Goal: Transaction & Acquisition: Purchase product/service

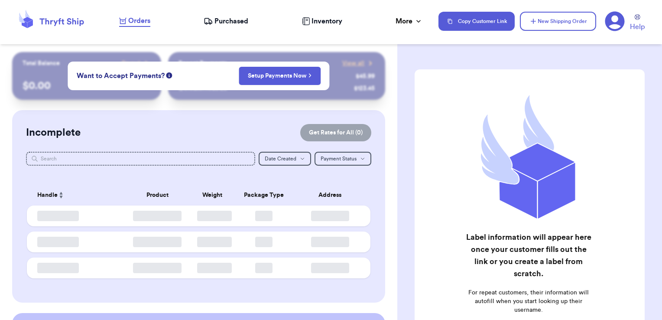
checkbox input "false"
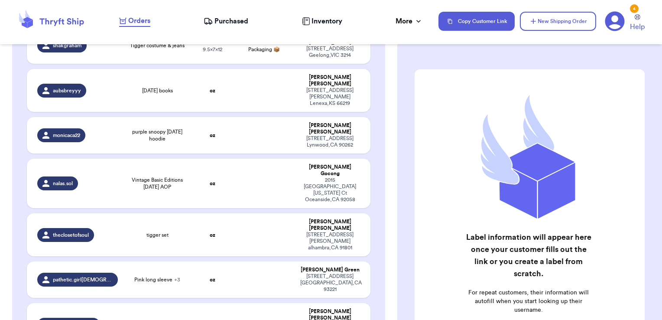
scroll to position [781, 0]
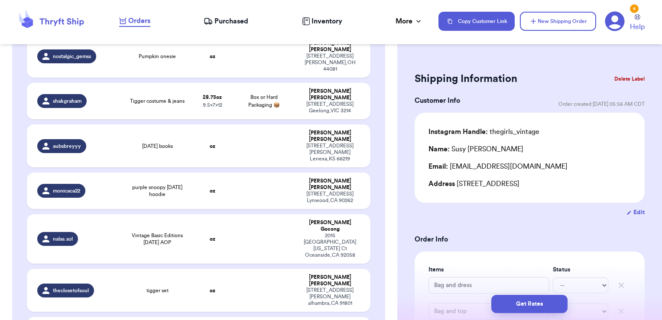
click at [633, 77] on button "Delete Label" at bounding box center [629, 78] width 37 height 19
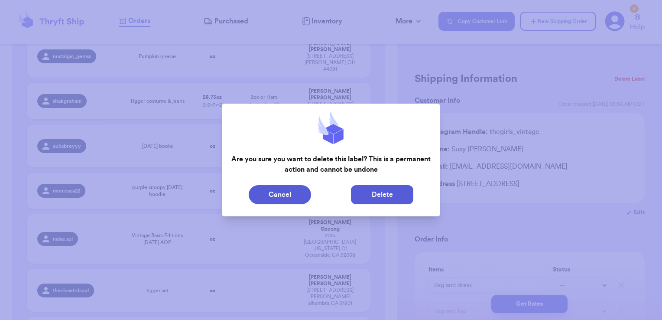
click at [395, 201] on button "Delete" at bounding box center [382, 194] width 62 height 19
type input "Clothes"
type input "0"
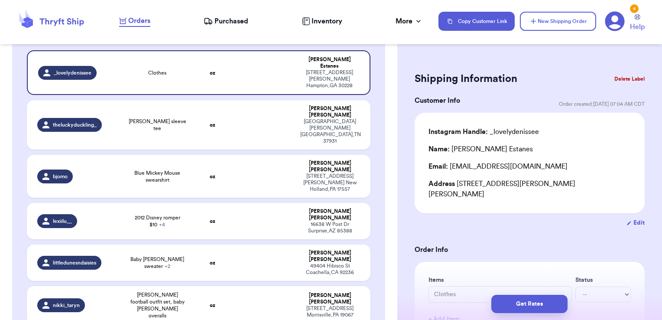
scroll to position [0, 0]
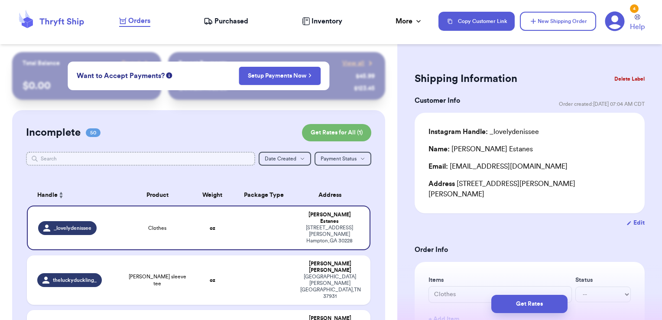
click at [197, 153] on input "text" at bounding box center [141, 159] width 230 height 14
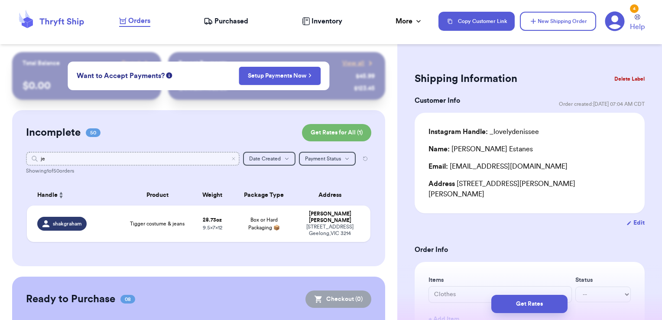
type input "j"
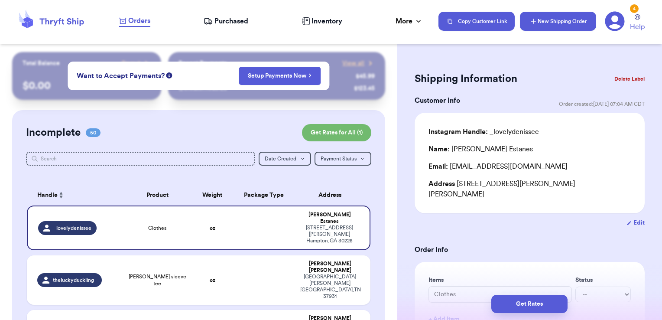
click at [578, 22] on button "New Shipping Order" at bounding box center [558, 21] width 76 height 19
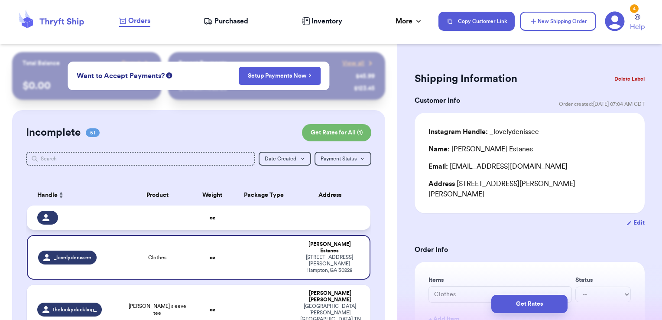
click at [310, 229] on td at bounding box center [333, 217] width 76 height 24
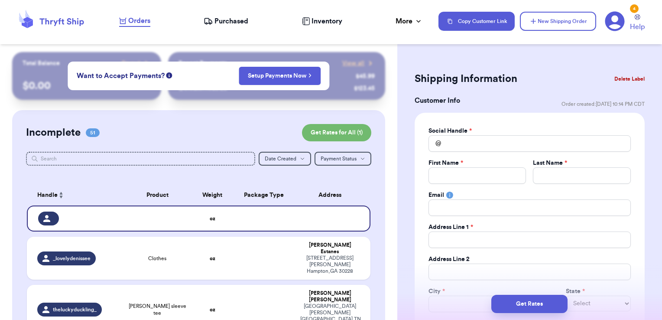
click at [476, 152] on div "Social Handle * @ First Name * Last Name * Email Address Line 1 * Address Line …" at bounding box center [529, 234] width 202 height 217
click at [476, 147] on input "Total Amount Paid" at bounding box center [529, 143] width 202 height 16
type input "j"
type input "je"
type input "jen"
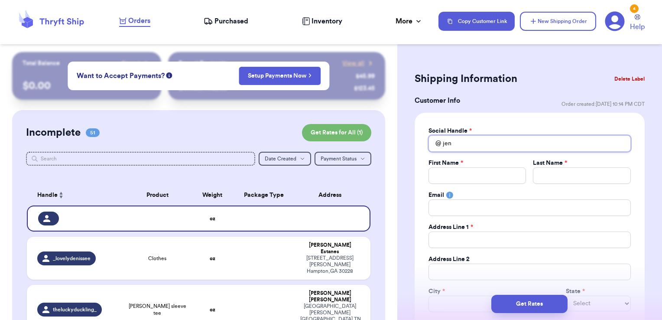
type input "jenn"
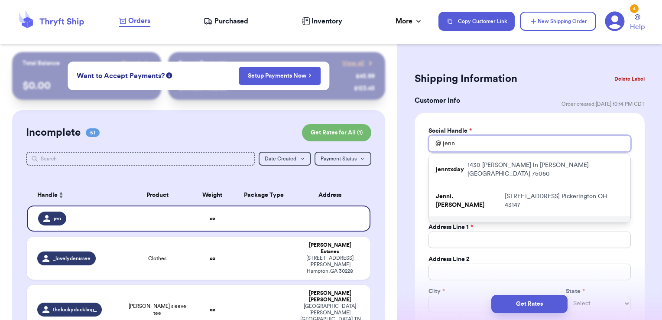
type input "jenn"
click at [490, 223] on p "[STREET_ADDRESS]" at bounding box center [551, 231] width 144 height 17
type input "Jenni.galiciaa"
type input "[PERSON_NAME]"
type input "[GEOGRAPHIC_DATA]"
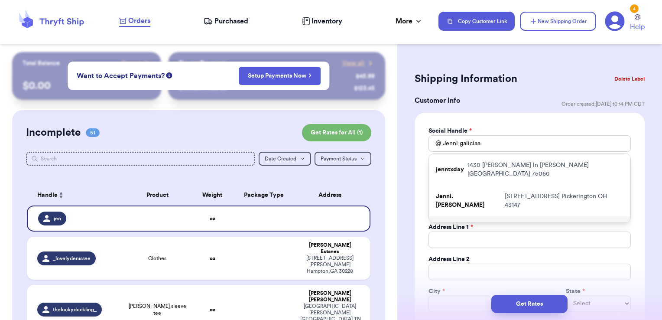
type input "[EMAIL_ADDRESS][DOMAIN_NAME]"
type input "[STREET_ADDRESS]"
type input "Manor"
select select "[GEOGRAPHIC_DATA]"
type input "78653"
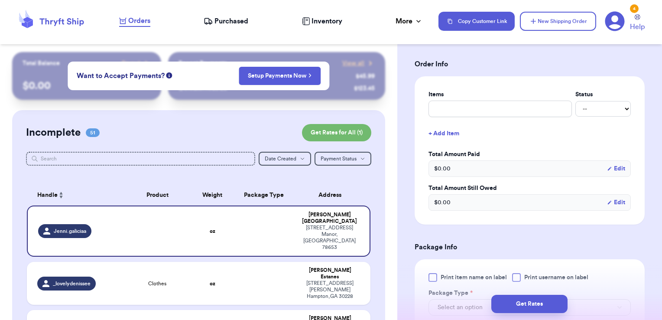
scroll to position [314, 0]
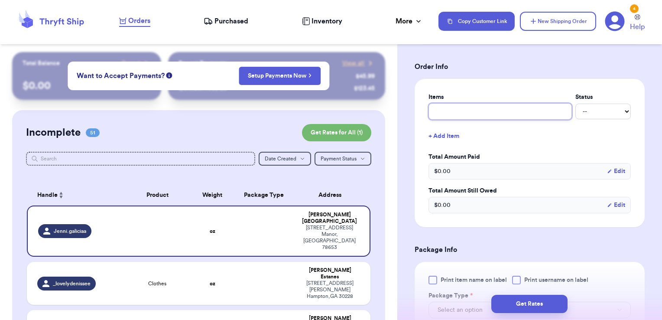
click at [483, 110] on input "text" at bounding box center [499, 111] width 143 height 16
type input "clothes- thank you!"
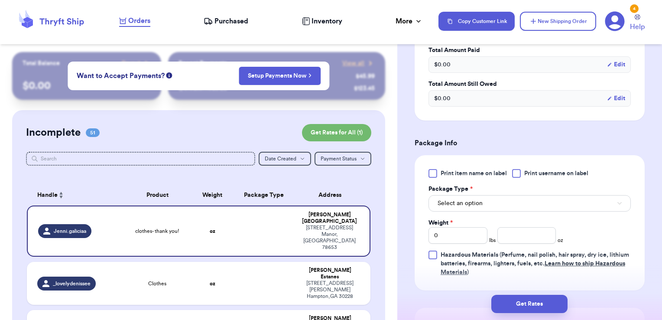
scroll to position [423, 0]
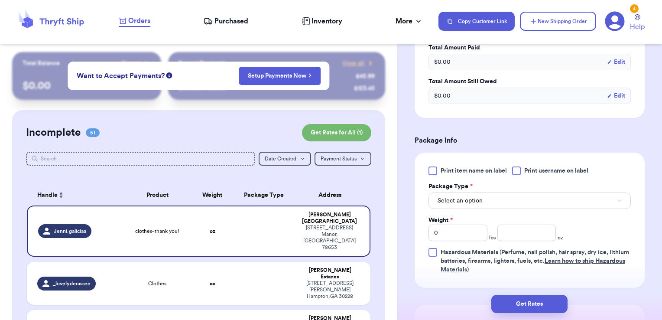
click at [519, 166] on div at bounding box center [516, 170] width 9 height 9
click at [0, 0] on input "Print username on label" at bounding box center [0, 0] width 0 height 0
click at [502, 197] on button "Select an option" at bounding box center [529, 200] width 202 height 16
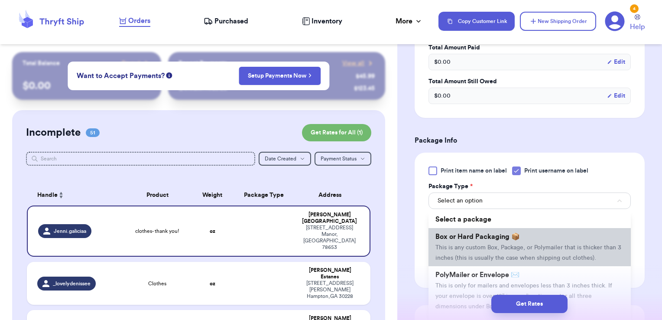
click at [481, 244] on span "This is any custom Box, Package, or Polymailer that is thicker than 3 inches (t…" at bounding box center [528, 252] width 186 height 16
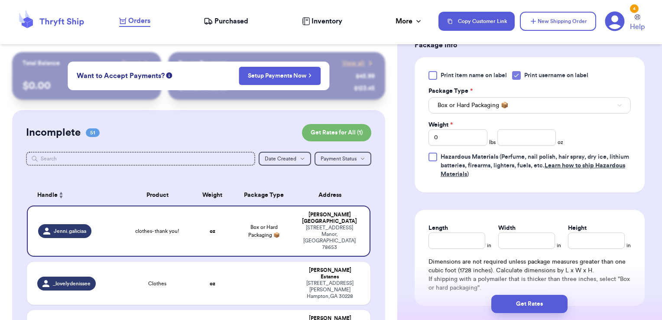
scroll to position [533, 0]
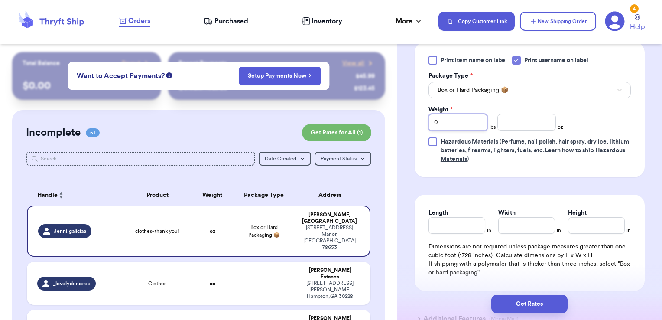
drag, startPoint x: 452, startPoint y: 120, endPoint x: 381, endPoint y: 107, distance: 72.3
click at [381, 107] on div "Customer Link New Order Total Balance Payout $ 0.00 Recent Payments View all @ …" at bounding box center [331, 160] width 662 height 320
type input "5"
type input "11.34"
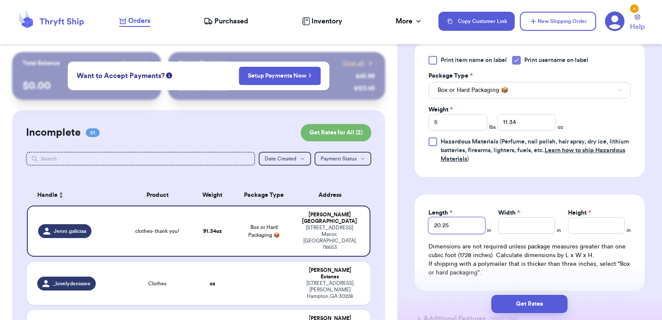
type input "20.25"
type input "12"
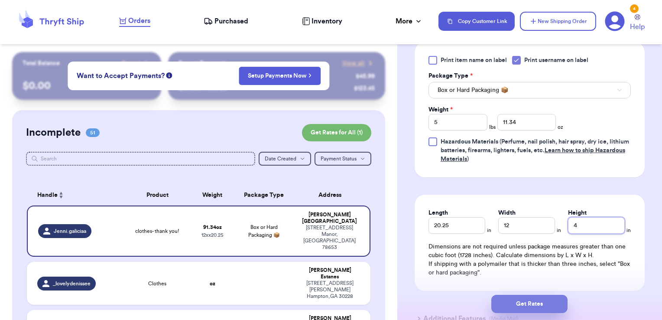
type input "4"
click at [551, 303] on button "Get Rates" at bounding box center [529, 303] width 76 height 18
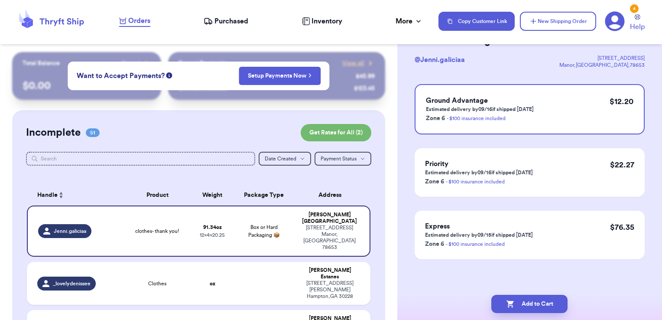
scroll to position [0, 0]
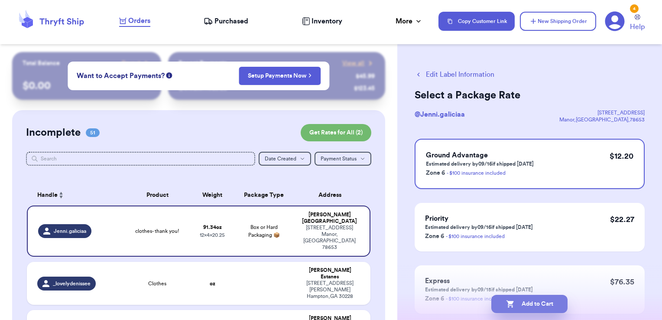
click at [546, 299] on button "Add to Cart" at bounding box center [529, 303] width 76 height 18
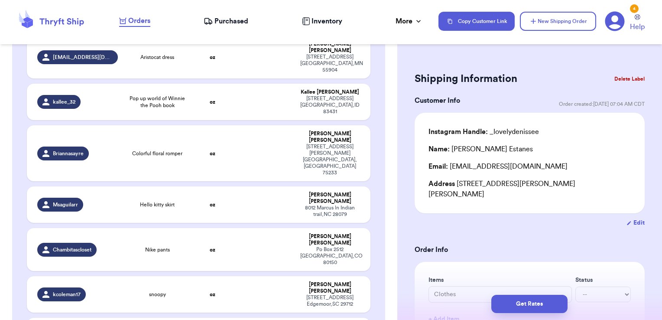
scroll to position [2030, 0]
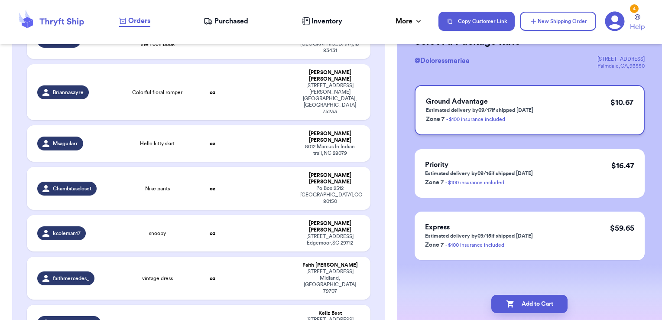
scroll to position [0, 0]
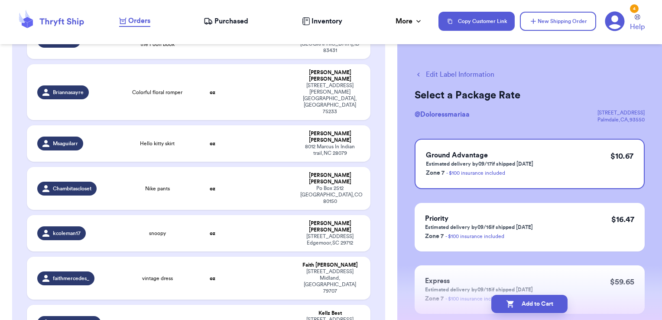
click at [478, 73] on button "Edit Label Information" at bounding box center [454, 74] width 80 height 10
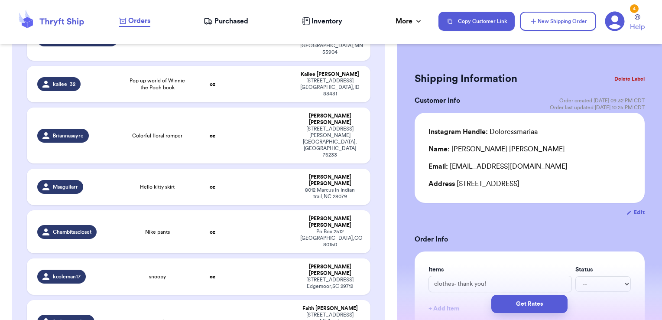
scroll to position [2069, 0]
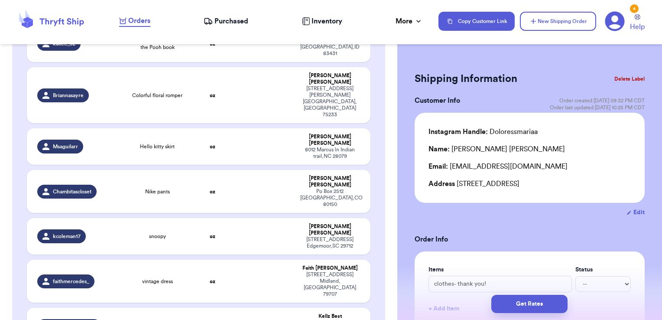
click at [612, 78] on button "Delete Label" at bounding box center [629, 78] width 37 height 19
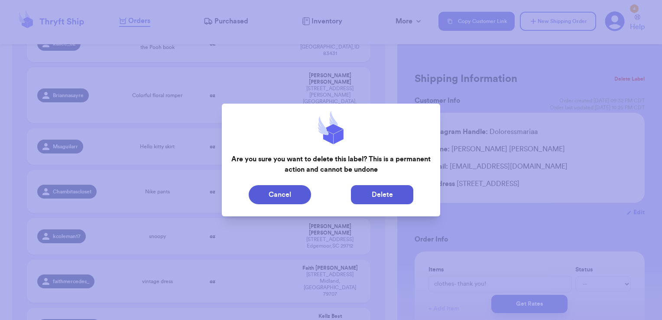
click at [383, 194] on button "Delete" at bounding box center [382, 194] width 62 height 19
type input "Clothes"
type input "0"
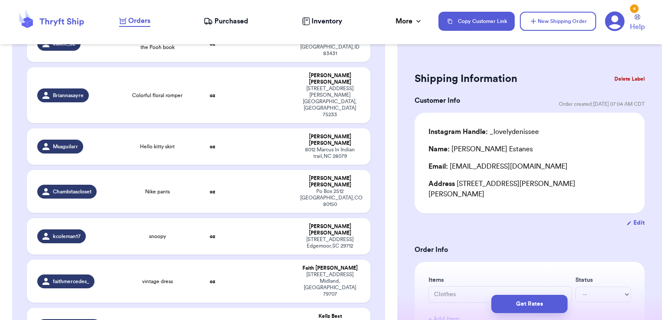
scroll to position [2030, 0]
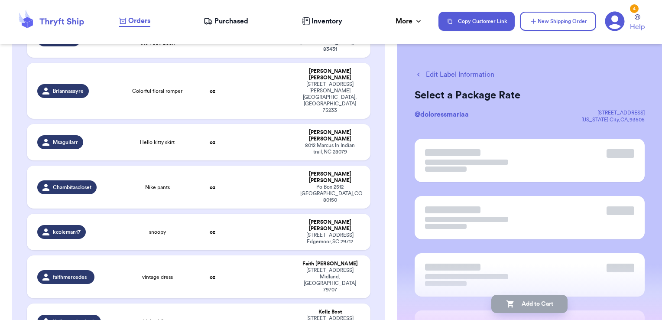
scroll to position [2029, 0]
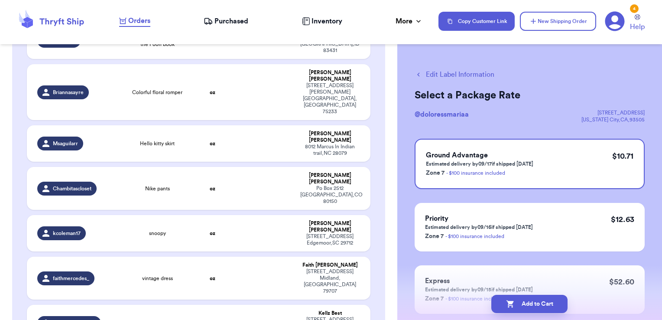
click at [454, 73] on button "Edit Label Information" at bounding box center [454, 74] width 80 height 10
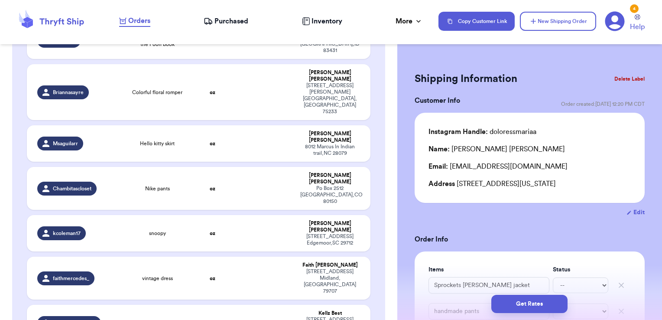
scroll to position [2053, 0]
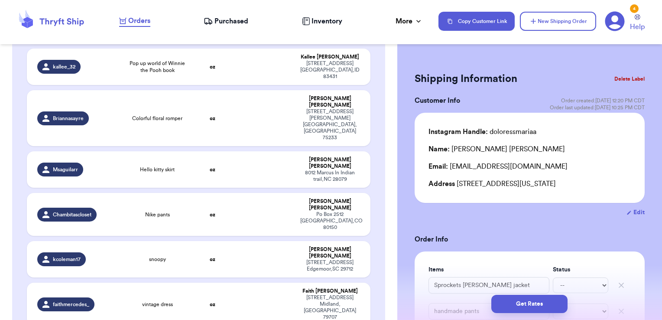
click at [628, 81] on button "Delete Label" at bounding box center [629, 78] width 37 height 19
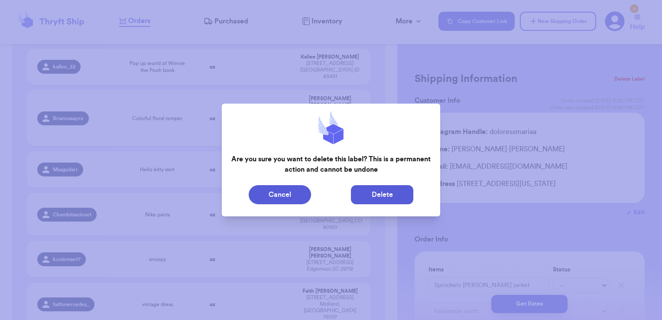
click at [375, 192] on button "Delete" at bounding box center [382, 194] width 62 height 19
type input "Clothes"
type input "0"
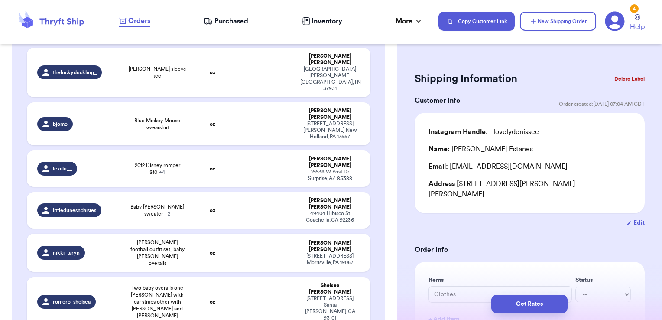
scroll to position [0, 0]
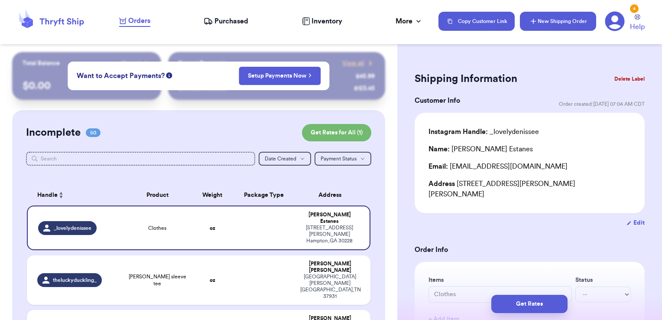
click at [560, 25] on button "New Shipping Order" at bounding box center [558, 21] width 76 height 19
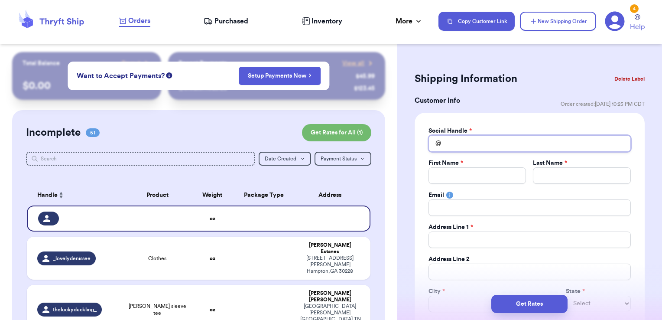
click at [476, 144] on input "Total Amount Paid" at bounding box center [529, 143] width 202 height 16
type input "d"
type input "do"
type input "dol"
type input "dolo"
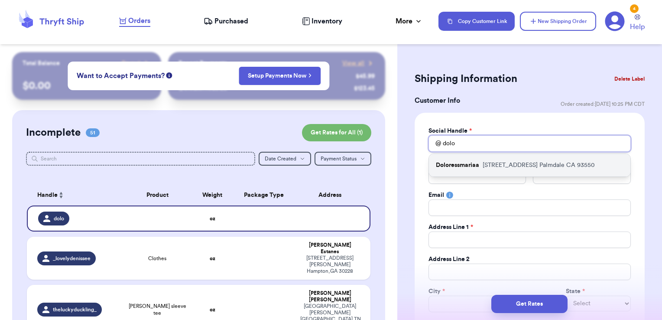
type input "dolo"
click at [472, 165] on p "Doloressmariaa" at bounding box center [457, 165] width 43 height 9
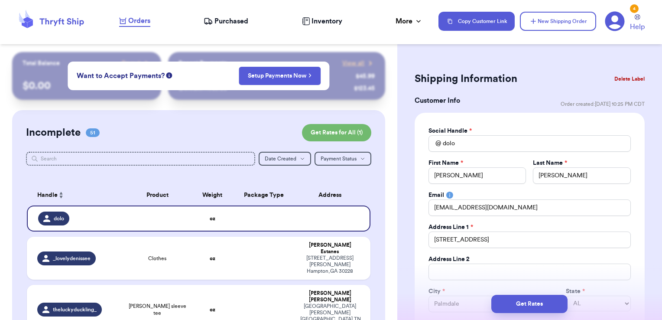
type input "Doloressmariaa"
type input "[PERSON_NAME]"
type input "[EMAIL_ADDRESS][DOMAIN_NAME]"
type input "[STREET_ADDRESS]"
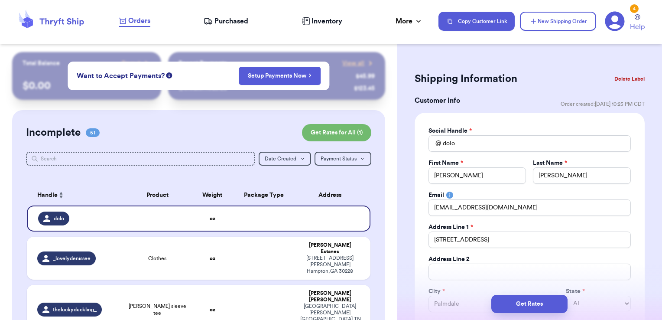
type input "Palmdale"
select select "CA"
type input "93550"
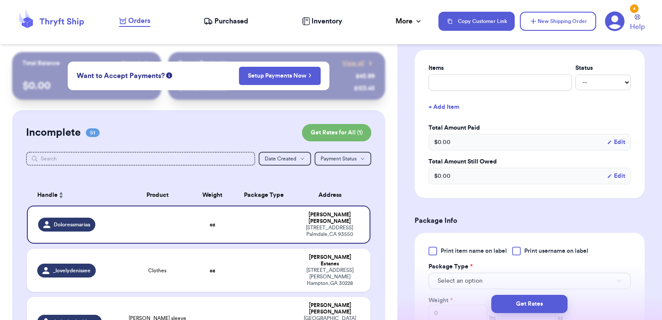
scroll to position [344, 0]
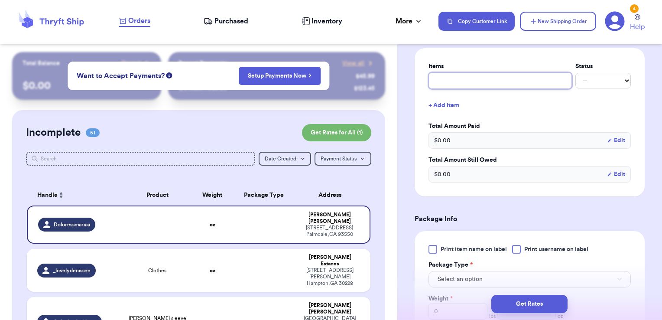
click at [453, 83] on input "text" at bounding box center [499, 80] width 143 height 16
click at [495, 78] on input "text" at bounding box center [499, 80] width 143 height 16
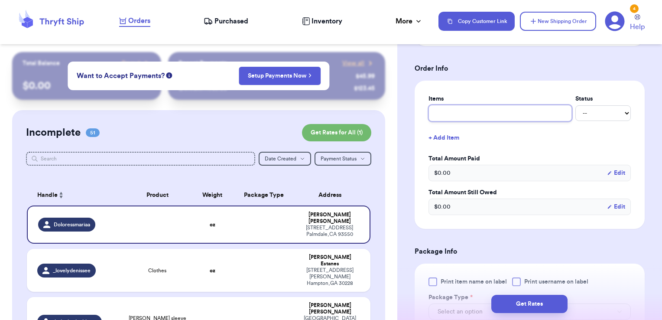
scroll to position [374, 0]
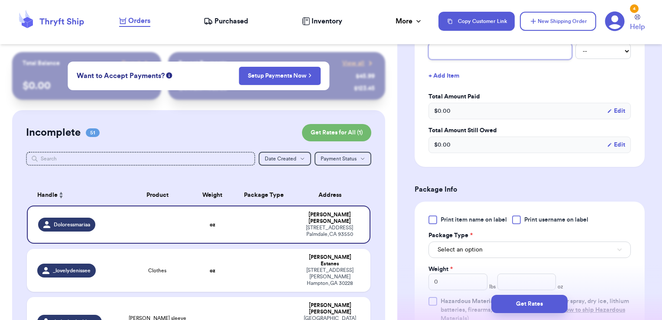
type input "c"
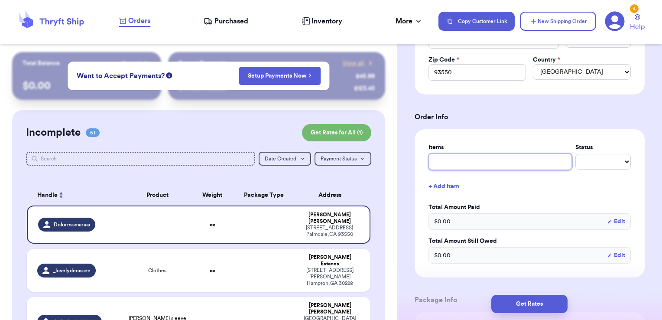
scroll to position [264, 0]
type input "c"
type input "cl"
type input "clo"
type input "clot"
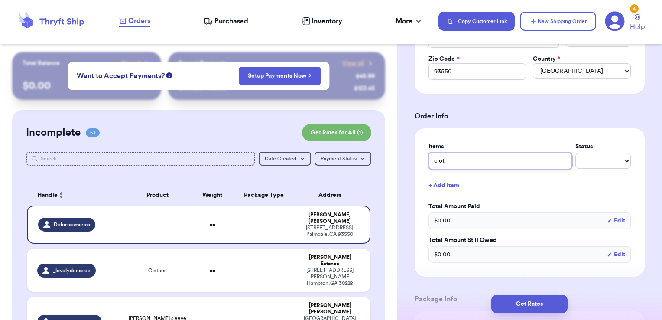
type input "cloth"
type input "clothe"
type input "clothes"
type input "clothes -"
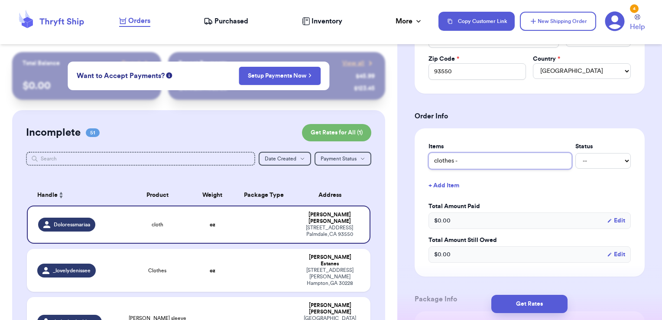
type input "clothes -"
type input "clothes - t"
type input "clothes - th"
type input "clothes - tha"
type input "clothes - than"
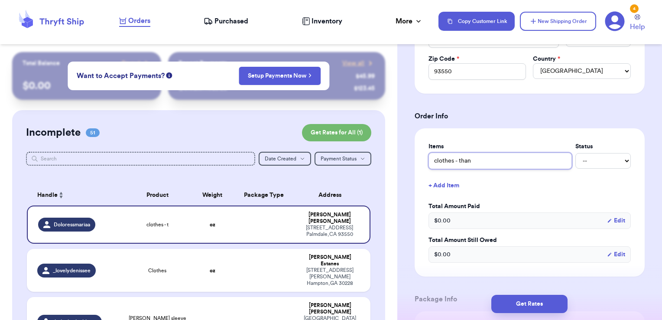
type input "clothes - thank"
type input "clothes - thank y"
type input "clothes - thank yo"
type input "clothes - thank you"
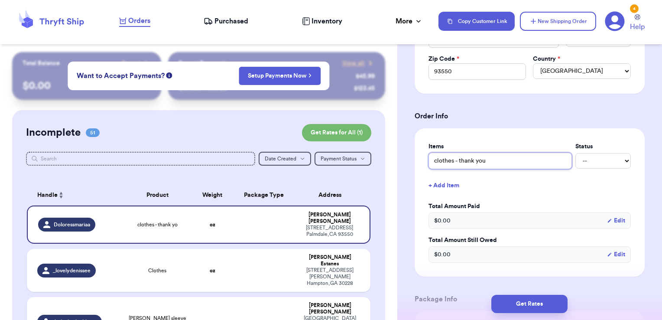
type input "clothes - thank you!"
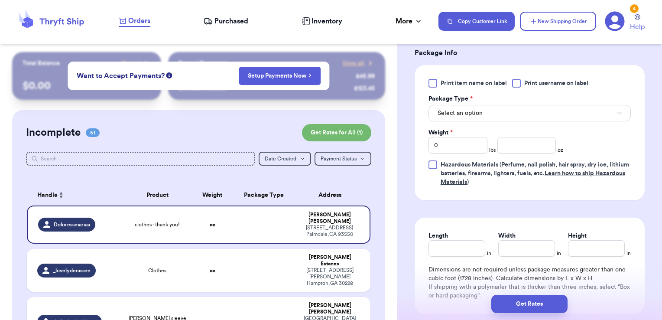
scroll to position [511, 0]
type input "clothes - thank you!"
click at [522, 84] on label "Print username on label" at bounding box center [550, 82] width 76 height 9
click at [0, 0] on input "Print username on label" at bounding box center [0, 0] width 0 height 0
click at [495, 113] on button "Select an option" at bounding box center [529, 112] width 202 height 16
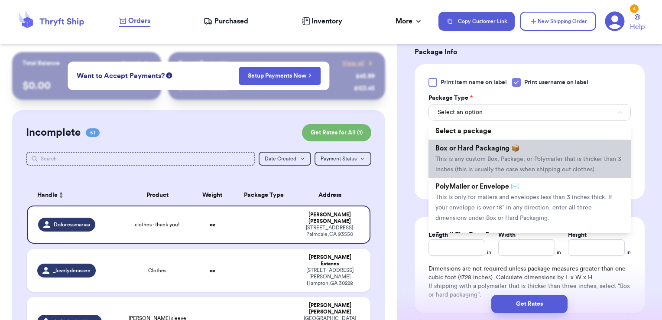
click at [480, 139] on li "Box or Hard Packaging 📦 This is any custom Box, Package, or Polymailer that is …" at bounding box center [529, 158] width 202 height 38
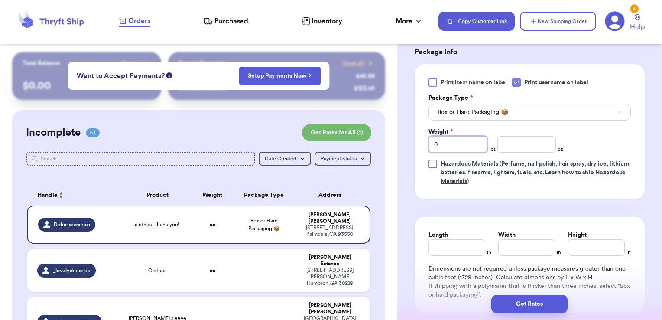
drag, startPoint x: 461, startPoint y: 141, endPoint x: 283, endPoint y: 103, distance: 182.0
click at [283, 103] on div "Customer Link New Order Total Balance Payout $ 0.00 Recent Payments View all @ …" at bounding box center [331, 160] width 662 height 320
type input "4"
type input "41"
type input "410"
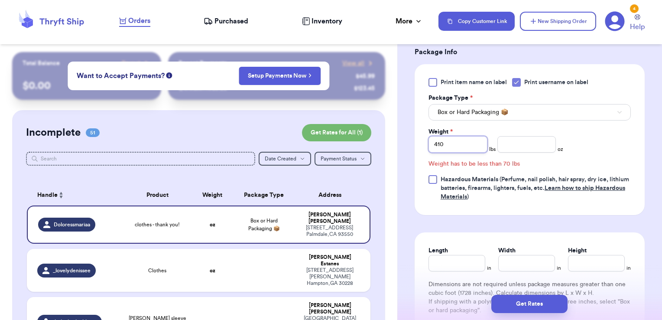
type input "41"
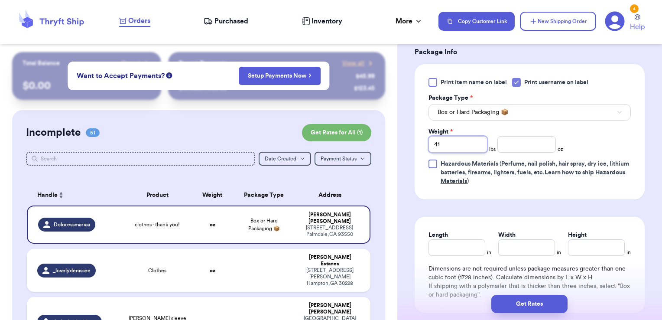
type input "4"
type input "10.00"
type input "19"
type input "12"
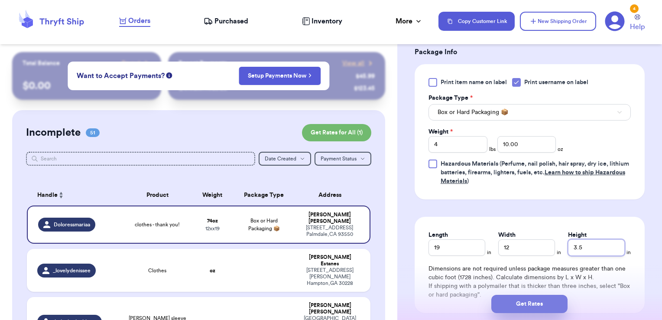
type input "3.5"
click at [524, 302] on button "Get Rates" at bounding box center [529, 303] width 76 height 18
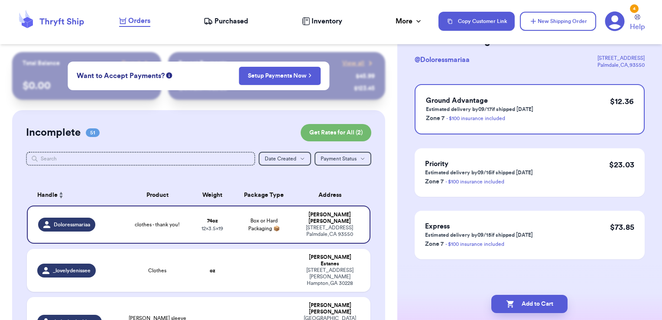
scroll to position [0, 0]
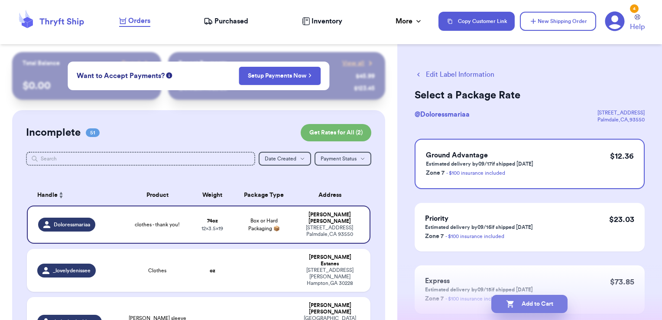
click at [550, 302] on button "Add to Cart" at bounding box center [529, 303] width 76 height 18
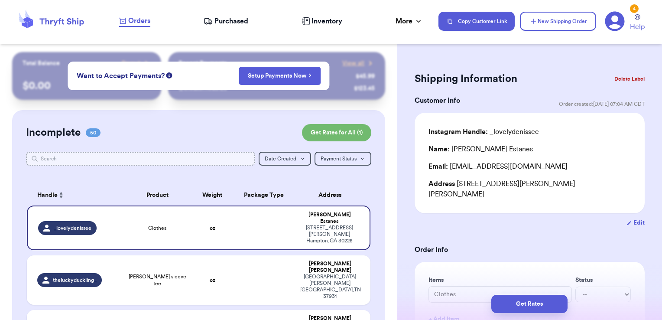
click at [89, 153] on input "text" at bounding box center [141, 159] width 230 height 14
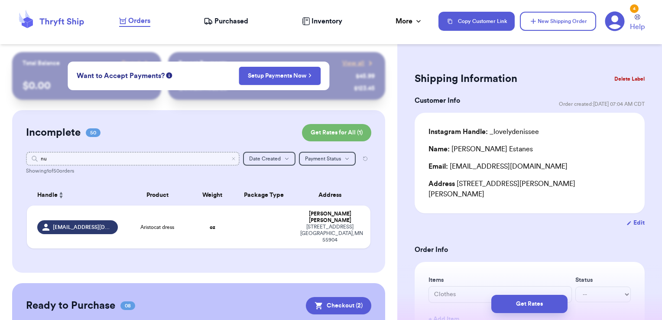
type input "n"
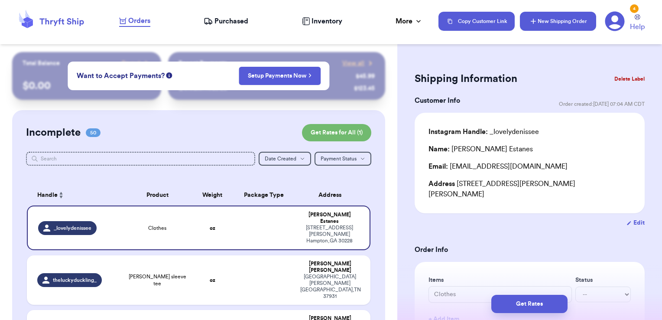
click at [571, 19] on button "New Shipping Order" at bounding box center [558, 21] width 76 height 19
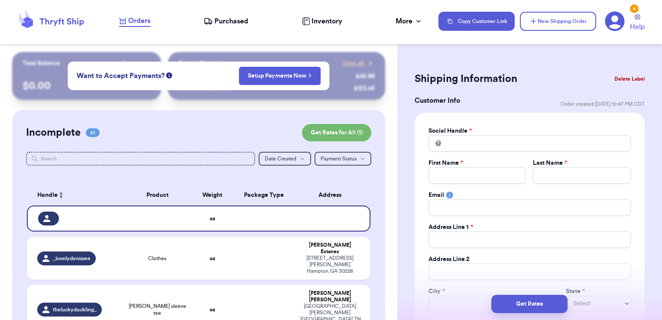
click at [456, 152] on div "Social Handle * @ First Name * Last Name * Email Address Line 1 * Address Line …" at bounding box center [529, 234] width 202 height 217
click at [466, 149] on input "Total Amount Paid" at bounding box center [529, 143] width 202 height 16
type input "m"
type input "mu"
type input "mur"
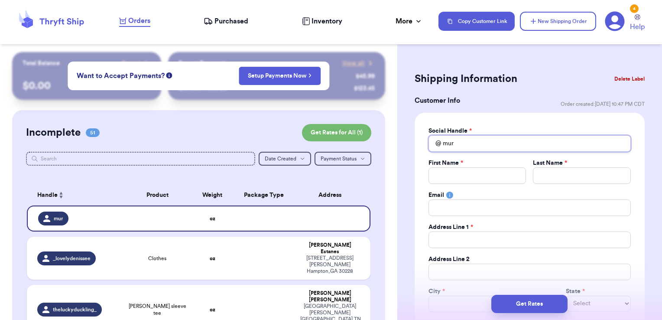
type input "mu"
type input "m"
type input "n"
type input "nu"
type input "nur"
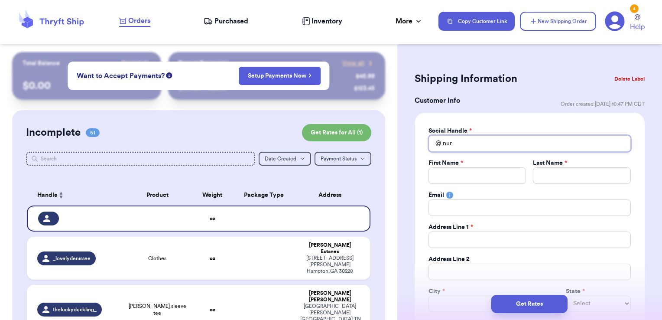
type input "nurs"
type input "nurse"
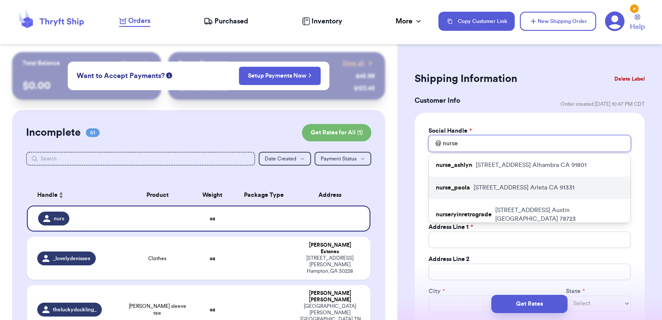
type input "nurse"
click at [476, 189] on p "[STREET_ADDRESS]" at bounding box center [523, 187] width 101 height 9
type input "nurse_paola"
type input "[PERSON_NAME]"
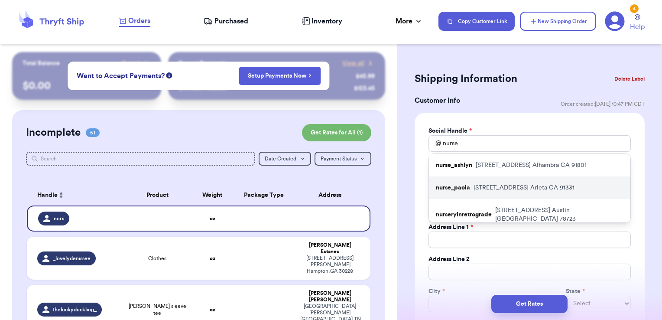
type input "[EMAIL_ADDRESS][DOMAIN_NAME]"
type input "[STREET_ADDRESS]"
type input "Arleta"
select select "CA"
type input "91331"
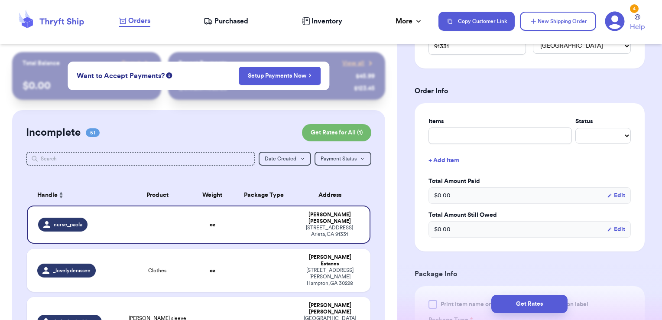
scroll to position [289, 0]
click at [463, 130] on input "text" at bounding box center [499, 135] width 143 height 16
type input "misc - thank you!"
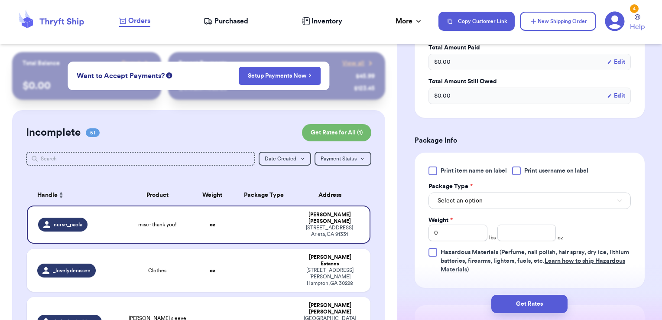
scroll to position [450, 0]
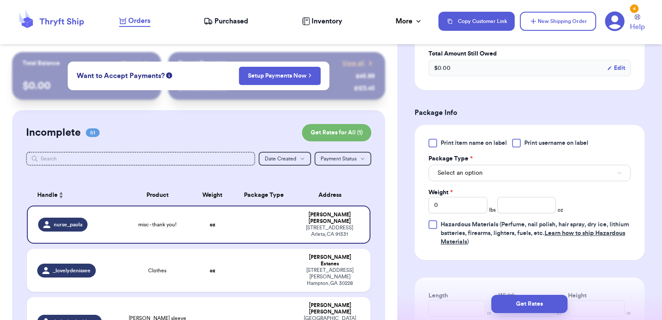
click at [518, 142] on div at bounding box center [516, 143] width 9 height 9
click at [0, 0] on input "Print username on label" at bounding box center [0, 0] width 0 height 0
click at [505, 169] on button "Select an option" at bounding box center [529, 173] width 202 height 16
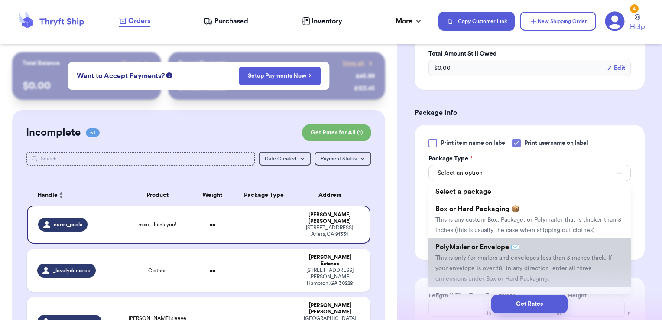
click at [475, 259] on li "PolyMailer or Envelope ✉️ This is only for mailers and envelopes less than 3 in…" at bounding box center [529, 262] width 202 height 49
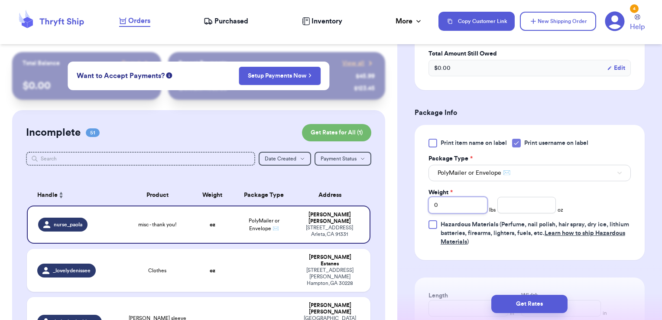
drag, startPoint x: 456, startPoint y: 200, endPoint x: 371, endPoint y: 186, distance: 86.0
click at [371, 186] on div "Customer Link New Order Total Balance Payout $ 0.00 Recent Payments View all @ …" at bounding box center [331, 160] width 662 height 320
type input "1"
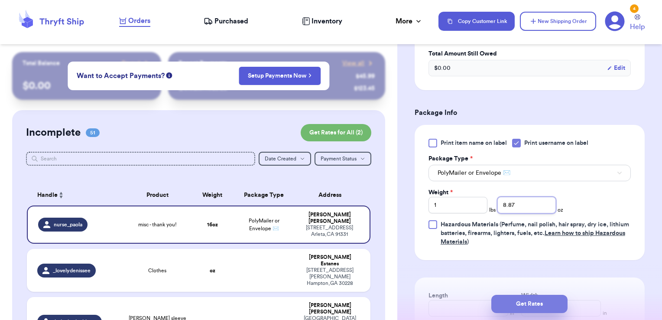
type input "8.87"
click at [534, 304] on button "Get Rates" at bounding box center [529, 303] width 76 height 18
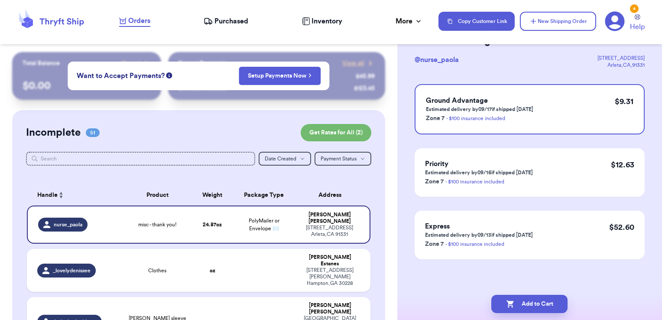
scroll to position [0, 0]
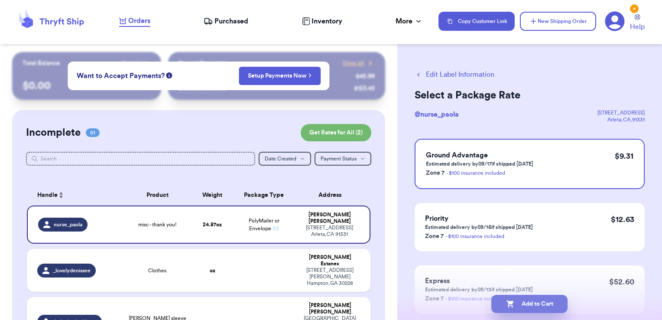
click at [555, 305] on button "Add to Cart" at bounding box center [529, 303] width 76 height 18
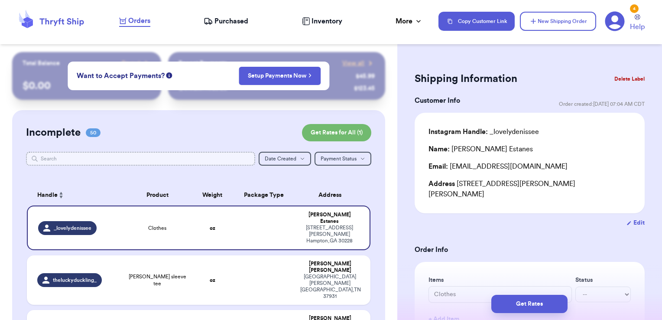
click at [227, 164] on input "text" at bounding box center [141, 159] width 230 height 14
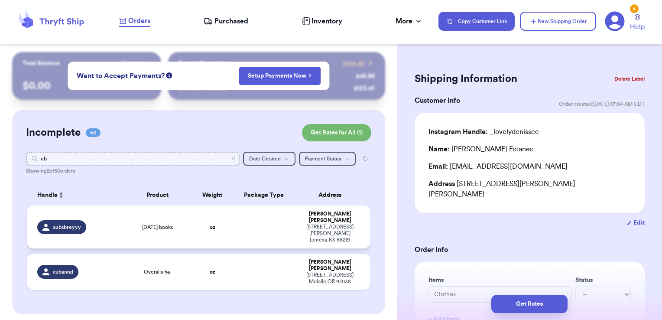
type input "ub"
click at [246, 226] on td at bounding box center [264, 226] width 62 height 43
type input "[DATE] books"
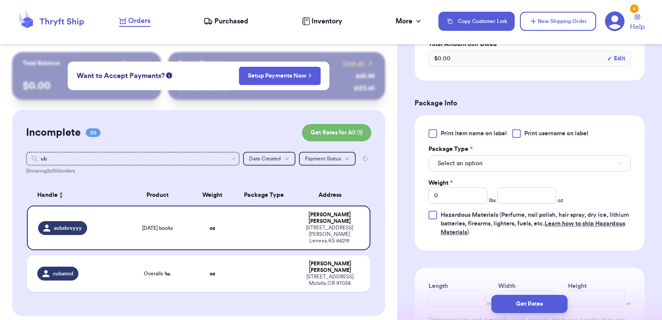
scroll to position [321, 0]
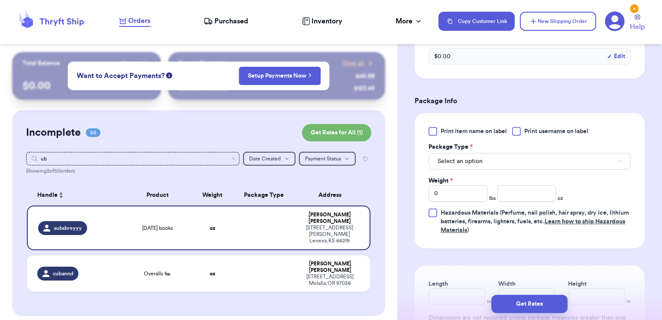
click at [521, 133] on div at bounding box center [516, 131] width 9 height 9
click at [0, 0] on input "Print username on label" at bounding box center [0, 0] width 0 height 0
click at [501, 157] on button "Select an option" at bounding box center [529, 161] width 202 height 16
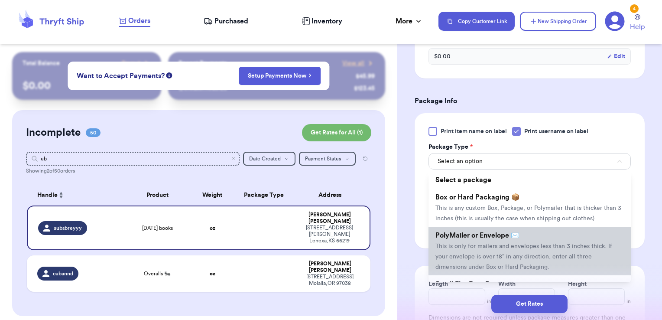
click at [475, 239] on span "PolyMailer or Envelope ✉️" at bounding box center [477, 235] width 84 height 7
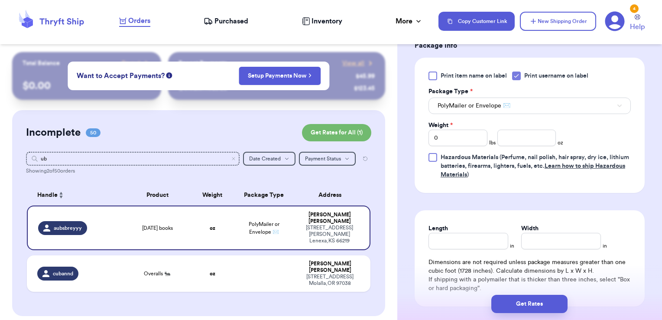
scroll to position [378, 0]
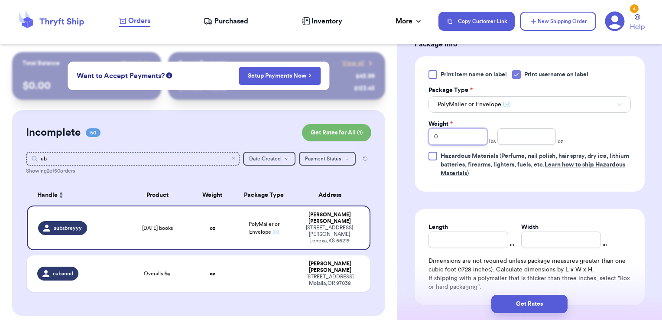
drag, startPoint x: 452, startPoint y: 139, endPoint x: 385, endPoint y: 134, distance: 67.4
click at [385, 134] on div "Customer Link New Order Total Balance Payout $ 0.00 Recent Payments View all @ …" at bounding box center [331, 160] width 662 height 320
type input "1"
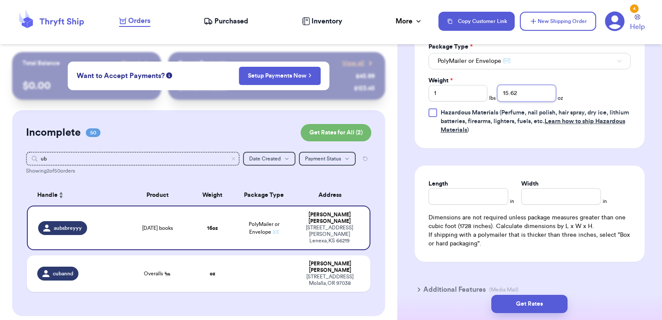
scroll to position [467, 0]
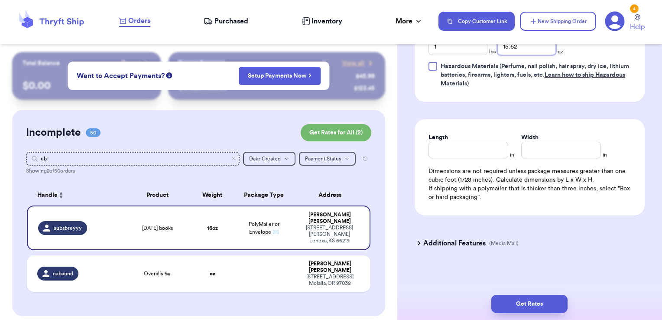
type input "15.62"
click at [474, 241] on h3 "Additional Features" at bounding box center [454, 243] width 62 height 10
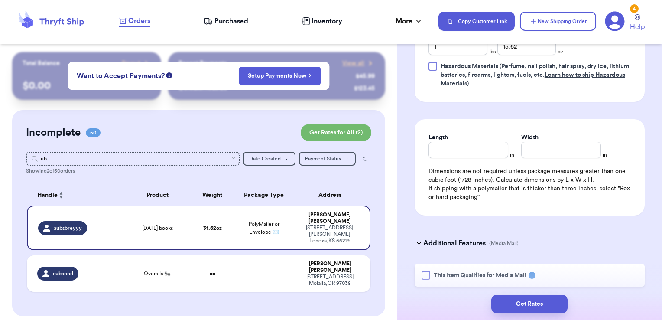
click at [461, 275] on span "This Item Qualifies for Media Mail" at bounding box center [480, 275] width 93 height 9
click at [0, 0] on input "This Item Qualifies for Media Mail" at bounding box center [0, 0] width 0 height 0
click at [512, 303] on button "Get Rates" at bounding box center [529, 303] width 76 height 18
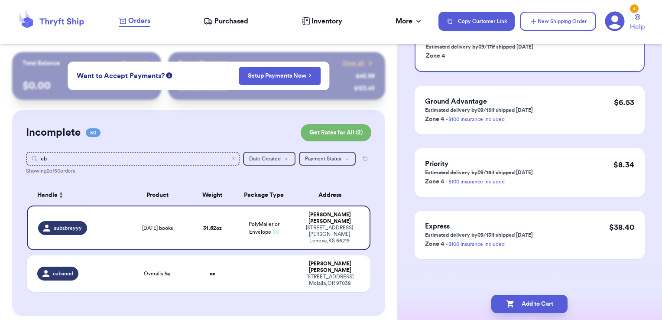
scroll to position [0, 0]
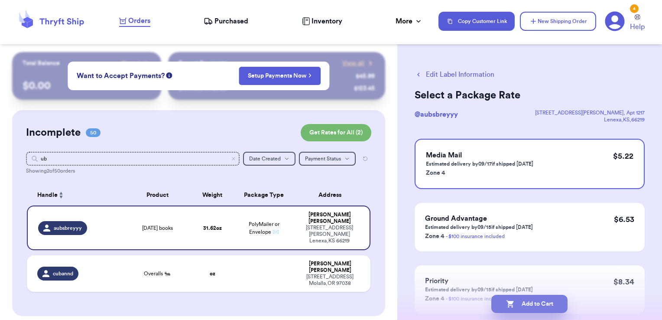
click at [543, 302] on button "Add to Cart" at bounding box center [529, 303] width 76 height 18
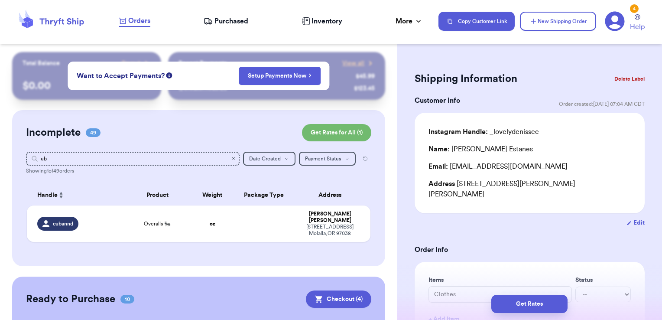
click at [231, 156] on icon "Clear search" at bounding box center [233, 158] width 5 height 5
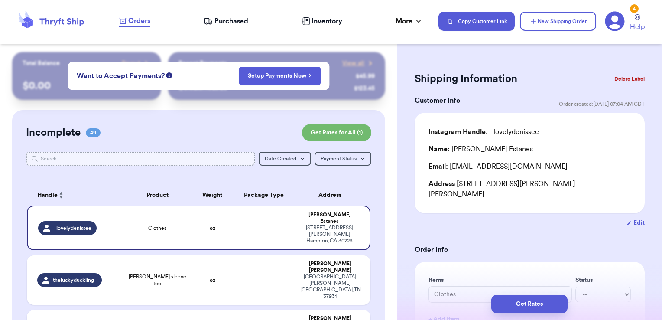
click at [214, 157] on input "text" at bounding box center [141, 159] width 230 height 14
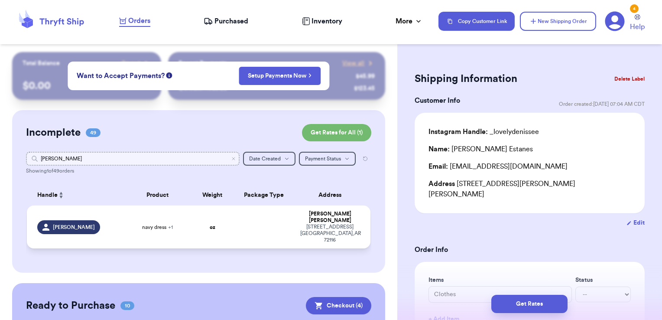
type input "[PERSON_NAME]"
click at [239, 220] on td at bounding box center [264, 226] width 62 height 43
type input "navy dress"
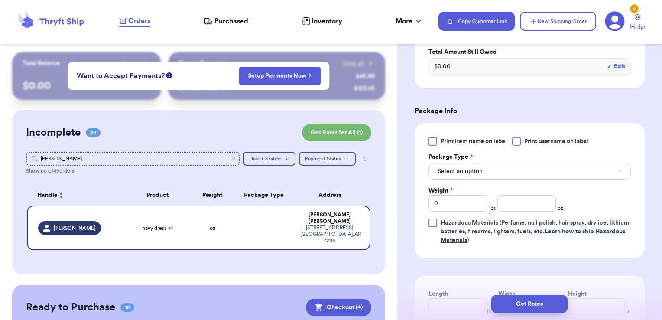
scroll to position [340, 0]
click at [525, 141] on span "Print username on label" at bounding box center [556, 140] width 64 height 9
click at [0, 0] on input "Print username on label" at bounding box center [0, 0] width 0 height 0
click at [512, 168] on button "Select an option" at bounding box center [529, 170] width 202 height 16
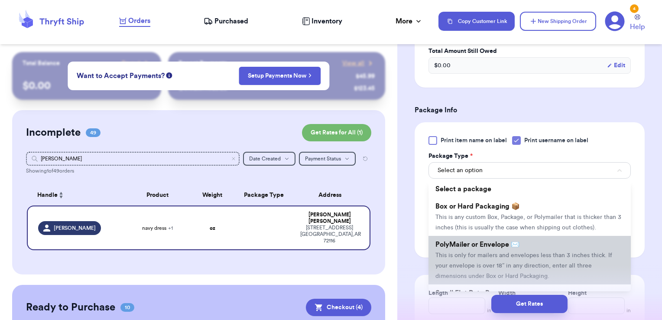
click at [490, 248] on span "PolyMailer or Envelope ✉️" at bounding box center [477, 244] width 84 height 7
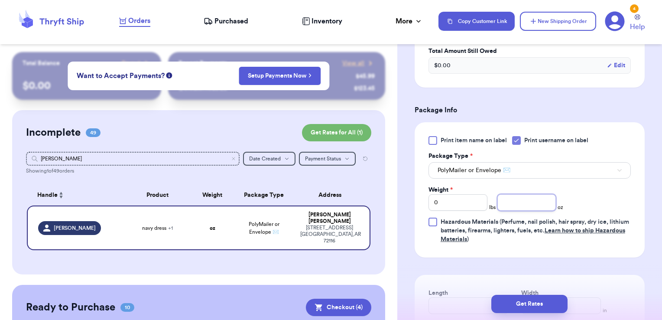
click at [529, 207] on input "number" at bounding box center [526, 202] width 59 height 16
type input "10.83"
click at [530, 299] on button "Get Rates" at bounding box center [529, 303] width 76 height 18
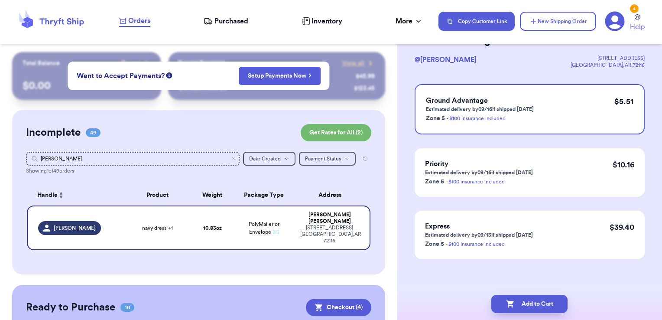
scroll to position [0, 0]
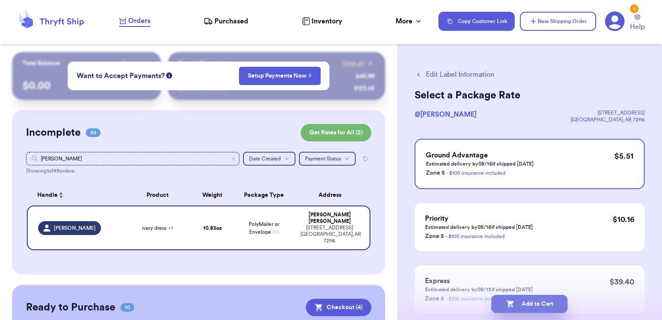
click at [562, 299] on button "Add to Cart" at bounding box center [529, 303] width 76 height 18
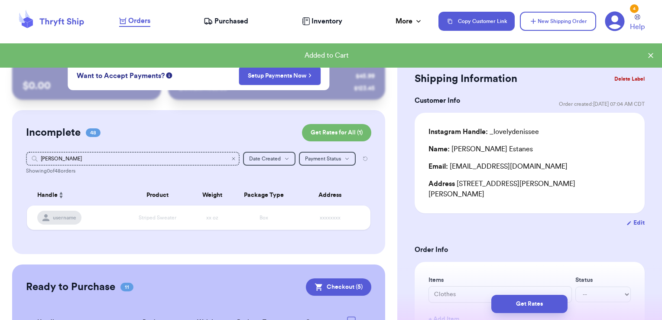
click at [231, 159] on icon "Clear search" at bounding box center [233, 158] width 5 height 5
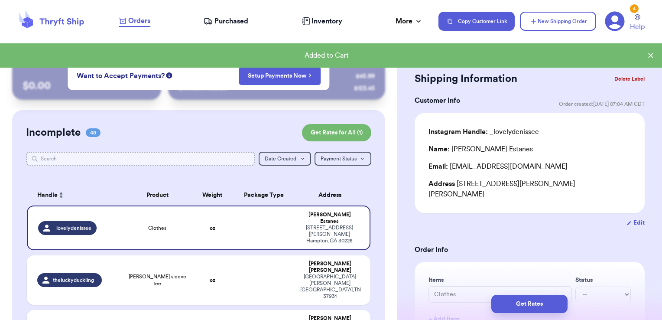
click at [182, 156] on input "text" at bounding box center [141, 159] width 230 height 14
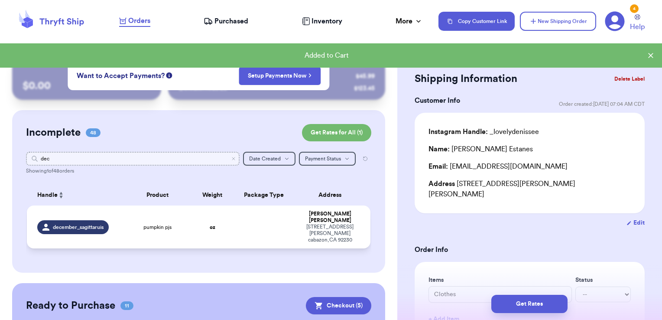
type input "dec"
click at [246, 216] on td at bounding box center [264, 226] width 62 height 43
type input "pumpkin pjs"
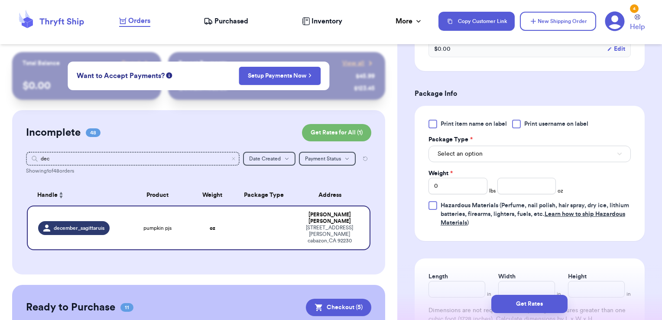
scroll to position [343, 0]
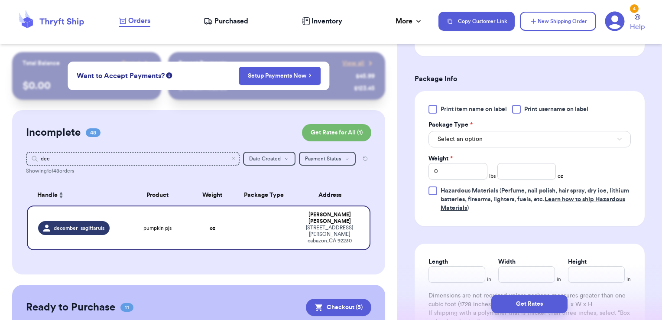
click at [516, 110] on div at bounding box center [516, 109] width 9 height 9
click at [0, 0] on input "Print username on label" at bounding box center [0, 0] width 0 height 0
click at [496, 140] on button "Select an option" at bounding box center [529, 139] width 202 height 16
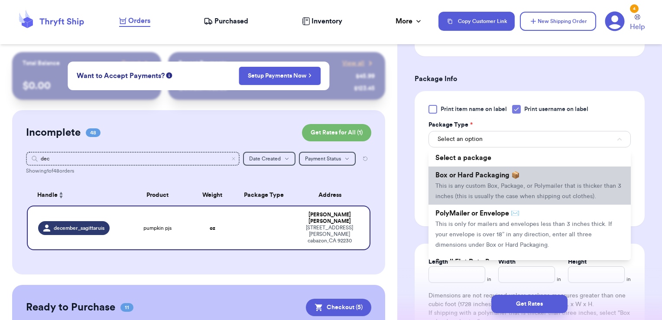
click at [487, 173] on span "Box or Hard Packaging 📦" at bounding box center [477, 174] width 84 height 7
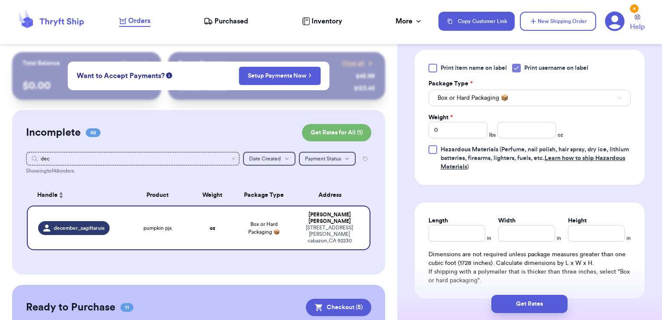
scroll to position [389, 0]
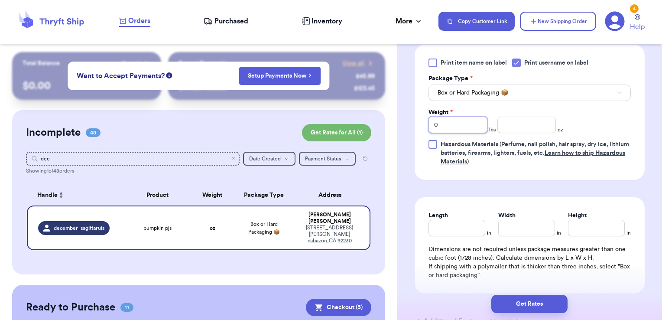
drag, startPoint x: 453, startPoint y: 116, endPoint x: 378, endPoint y: 118, distance: 74.9
click at [378, 118] on div "Customer Link New Order Total Balance Payout $ 0.00 Recent Payments View all @ …" at bounding box center [331, 160] width 662 height 320
type input "1"
type input "0.38"
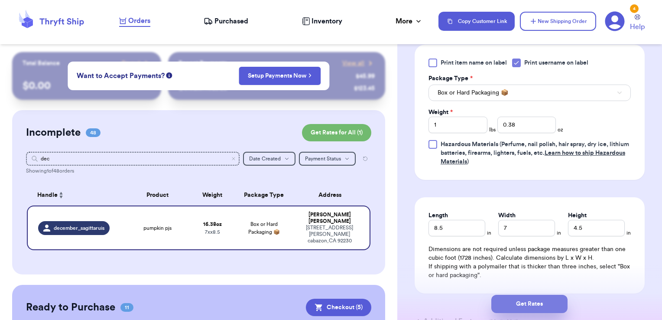
click at [543, 307] on button "Get Rates" at bounding box center [529, 303] width 76 height 18
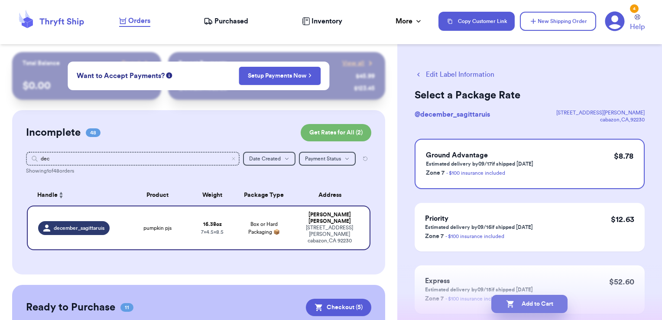
click at [550, 301] on button "Add to Cart" at bounding box center [529, 303] width 76 height 18
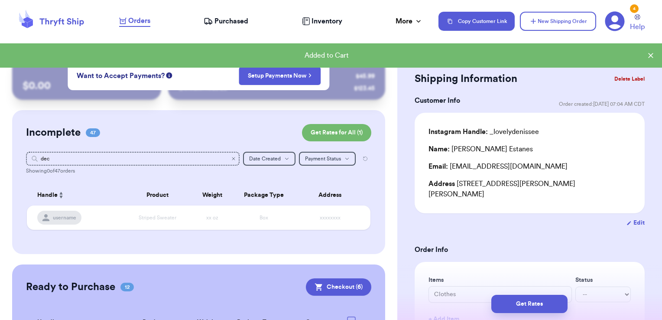
click at [231, 159] on icon "Clear search" at bounding box center [233, 158] width 5 height 5
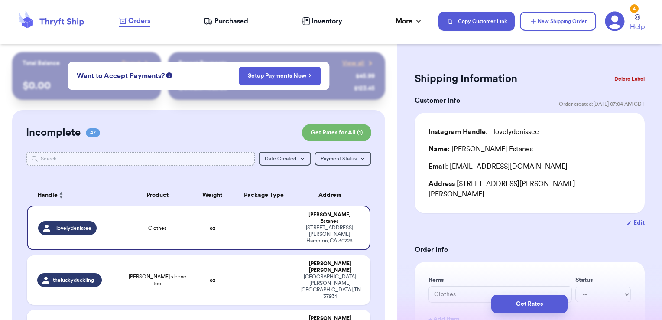
click at [118, 157] on input "text" at bounding box center [141, 159] width 230 height 14
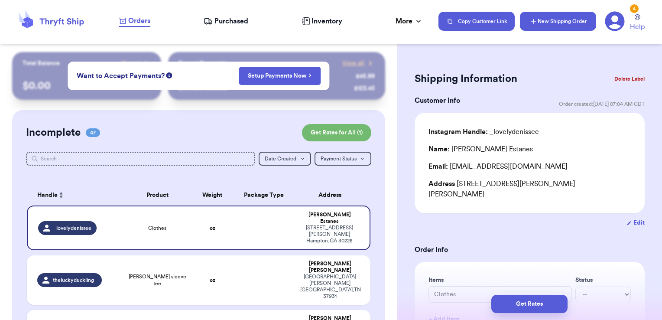
click at [521, 18] on button "New Shipping Order" at bounding box center [558, 21] width 76 height 19
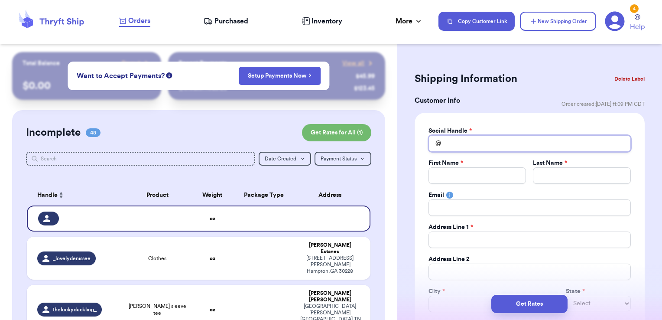
click at [491, 138] on input "Total Amount Paid" at bounding box center [529, 143] width 202 height 16
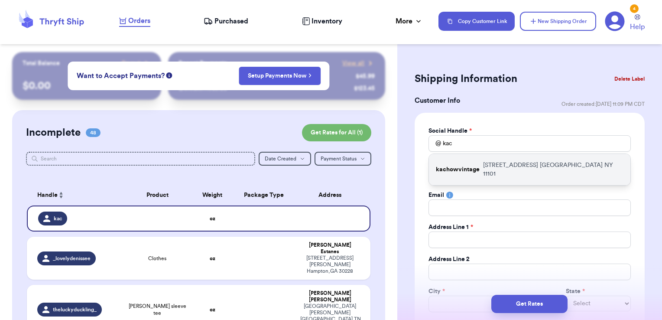
click at [491, 163] on p "[STREET_ADDRESS]" at bounding box center [553, 169] width 140 height 17
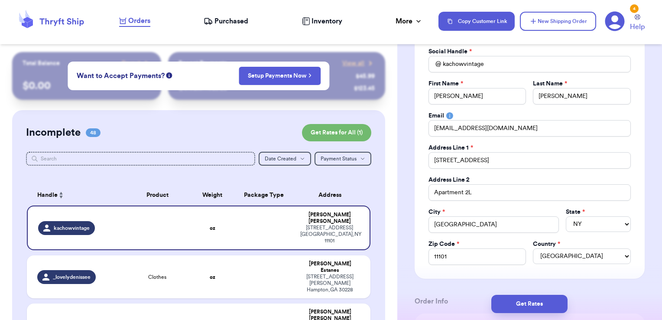
scroll to position [80, 0]
drag, startPoint x: 490, startPoint y: 158, endPoint x: 417, endPoint y: 162, distance: 72.9
click at [417, 162] on div "Social Handle * @ kachowvintage First Name * [PERSON_NAME] Last Name * [PERSON_…" at bounding box center [529, 155] width 230 height 245
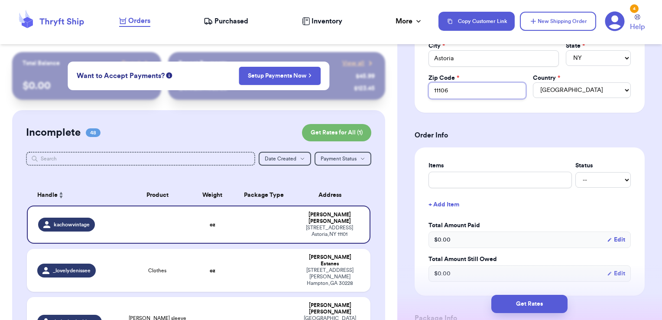
scroll to position [246, 0]
click at [535, 184] on input "text" at bounding box center [499, 179] width 143 height 16
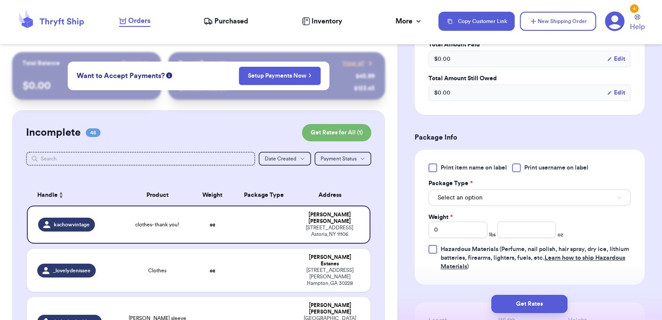
scroll to position [426, 0]
click at [562, 168] on span "Print username on label" at bounding box center [556, 167] width 64 height 9
click at [0, 0] on input "Print username on label" at bounding box center [0, 0] width 0 height 0
click at [523, 202] on button "Select an option" at bounding box center [529, 197] width 202 height 16
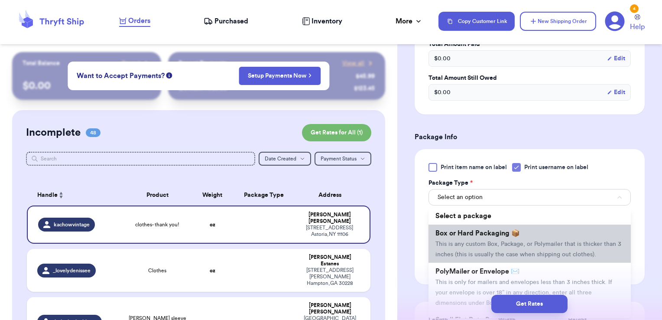
click at [497, 237] on li "Box or Hard Packaging 📦 This is any custom Box, Package, or Polymailer that is …" at bounding box center [529, 243] width 202 height 38
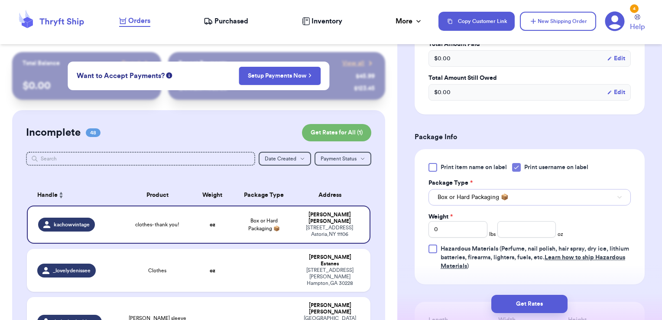
click at [498, 203] on button "Box or Hard Packaging 📦" at bounding box center [529, 197] width 202 height 16
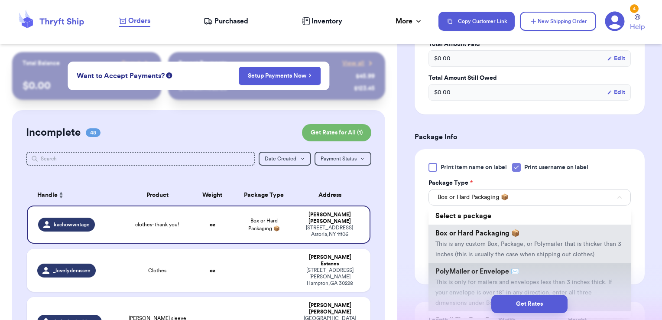
click at [495, 275] on span "PolyMailer or Envelope ✉️" at bounding box center [477, 271] width 84 height 7
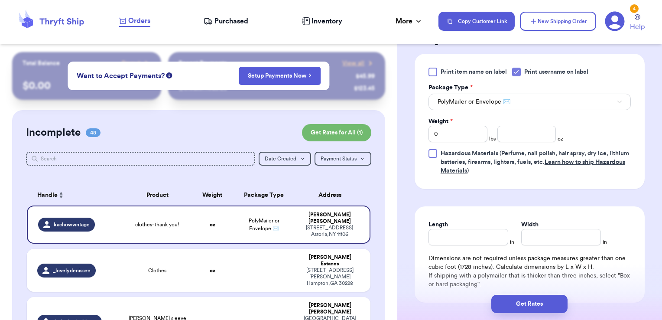
scroll to position [523, 0]
click at [516, 131] on input "number" at bounding box center [526, 132] width 59 height 16
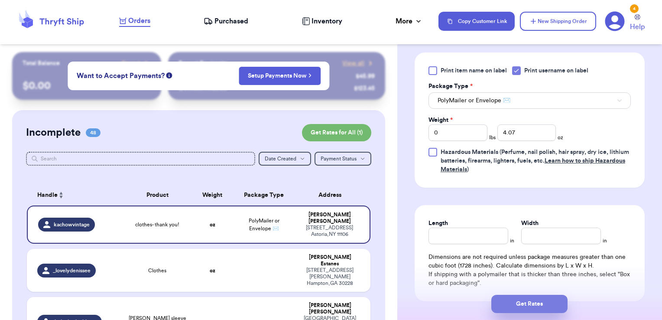
click at [545, 301] on button "Get Rates" at bounding box center [529, 303] width 76 height 18
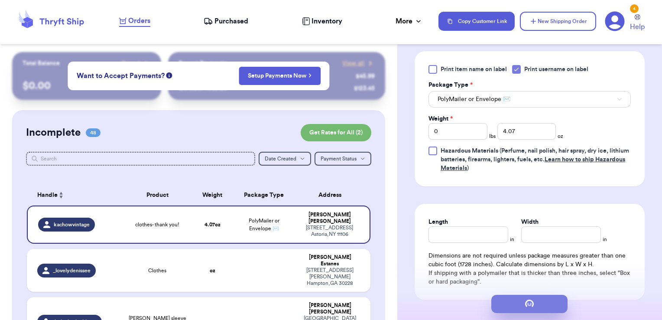
scroll to position [0, 0]
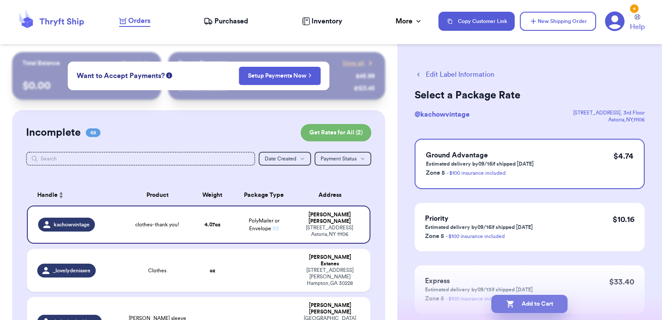
click at [556, 305] on button "Add to Cart" at bounding box center [529, 303] width 76 height 18
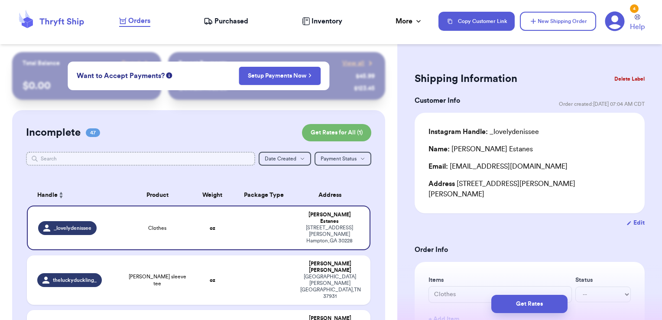
click at [180, 162] on input "text" at bounding box center [141, 159] width 230 height 14
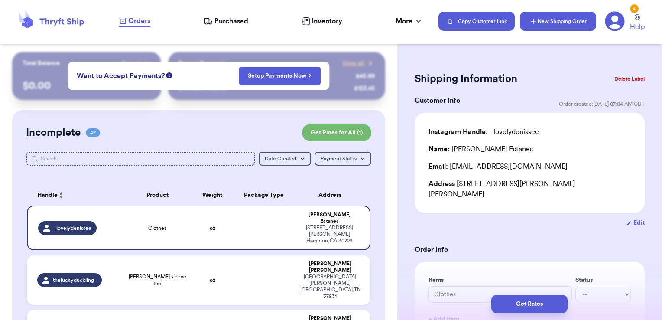
click at [551, 24] on button "New Shipping Order" at bounding box center [558, 21] width 76 height 19
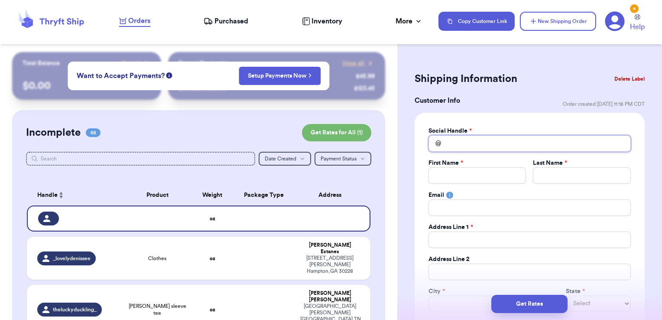
click at [480, 148] on input "Total Amount Paid" at bounding box center [529, 143] width 202 height 16
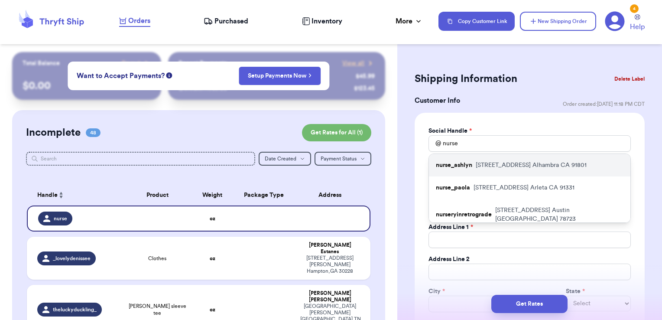
click at [476, 167] on p "[STREET_ADDRESS]" at bounding box center [531, 165] width 111 height 9
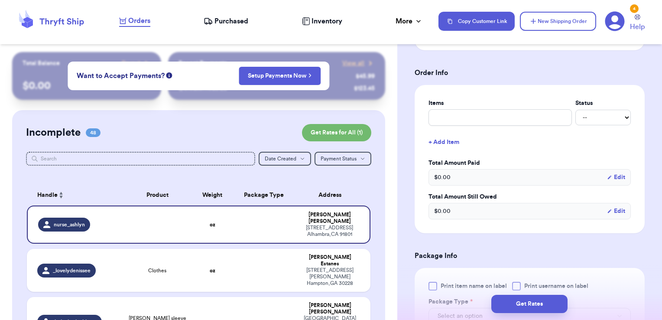
scroll to position [308, 0]
click at [461, 107] on div "Items Status -- Paid Owes" at bounding box center [529, 111] width 202 height 27
click at [461, 117] on input "text" at bounding box center [499, 117] width 143 height 16
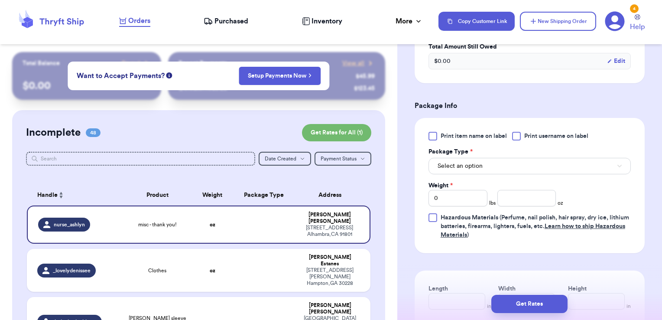
scroll to position [466, 0]
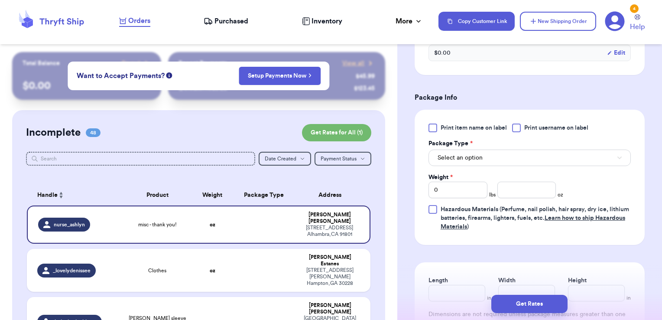
click at [521, 127] on label "Print username on label" at bounding box center [550, 127] width 76 height 9
click at [0, 0] on input "Print username on label" at bounding box center [0, 0] width 0 height 0
click at [509, 160] on button "Select an option" at bounding box center [529, 157] width 202 height 16
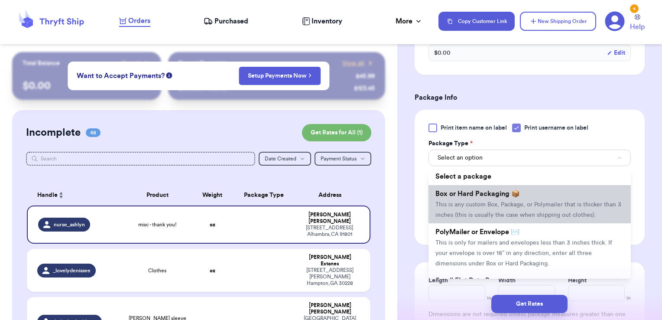
click at [500, 194] on span "Box or Hard Packaging 📦" at bounding box center [477, 193] width 84 height 7
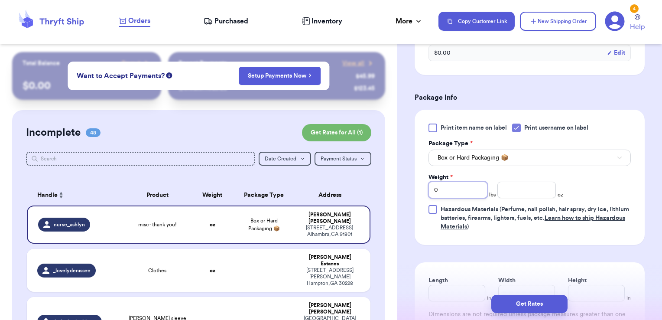
drag, startPoint x: 458, startPoint y: 185, endPoint x: 391, endPoint y: 187, distance: 67.6
click at [391, 187] on div "Customer Link New Order Total Balance Payout $ 0.00 Recent Payments View all @ …" at bounding box center [331, 160] width 662 height 320
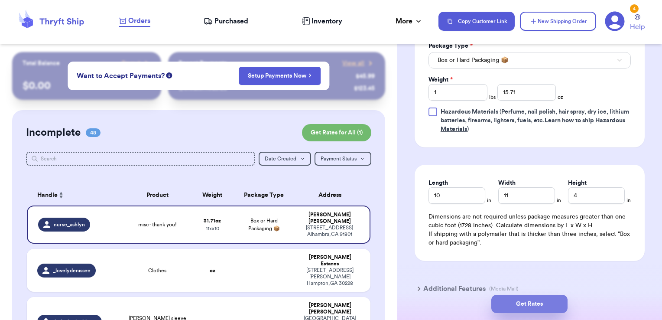
click at [549, 297] on button "Get Rates" at bounding box center [529, 303] width 76 height 18
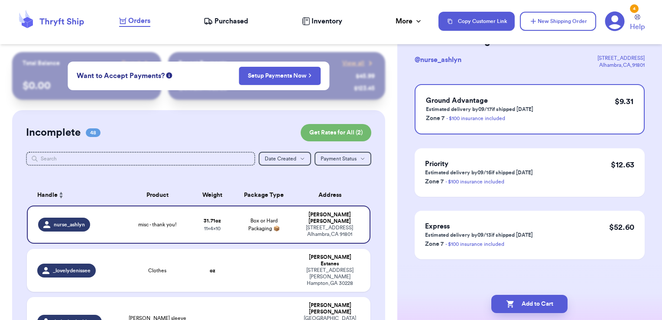
scroll to position [0, 0]
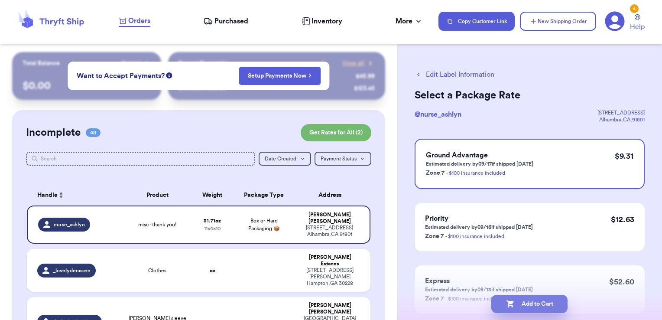
click at [558, 302] on button "Add to Cart" at bounding box center [529, 303] width 76 height 18
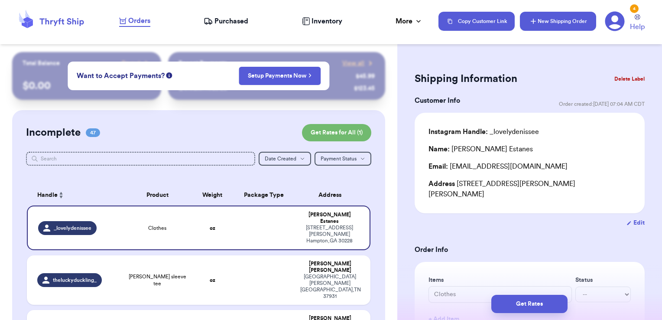
click at [579, 24] on button "New Shipping Order" at bounding box center [558, 21] width 76 height 19
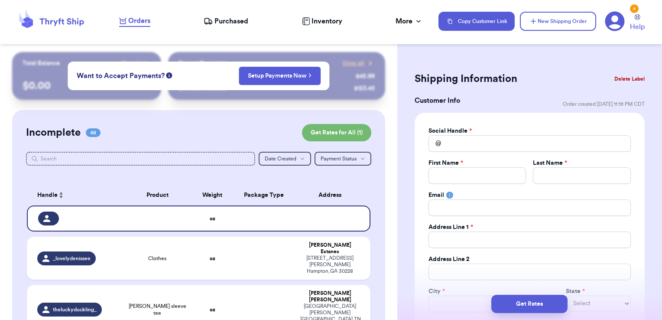
click at [523, 134] on div "Social Handle *" at bounding box center [529, 130] width 202 height 9
click at [523, 141] on input "Total Amount Paid" at bounding box center [529, 143] width 202 height 16
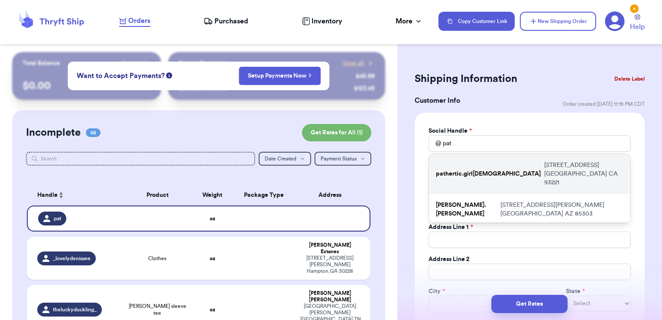
click at [544, 165] on p "[STREET_ADDRESS]" at bounding box center [583, 174] width 79 height 26
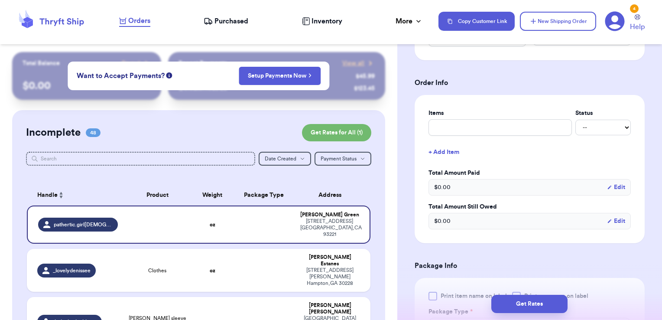
scroll to position [301, 0]
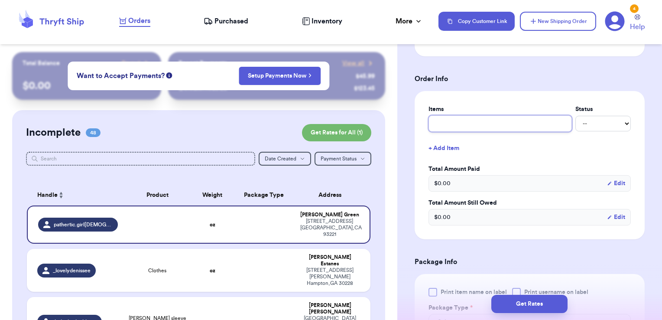
click at [463, 123] on input "text" at bounding box center [499, 123] width 143 height 16
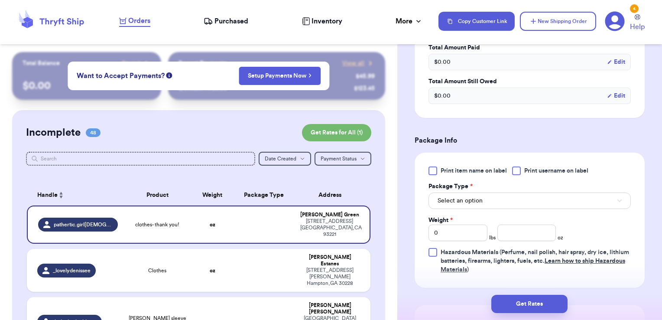
scroll to position [426, 0]
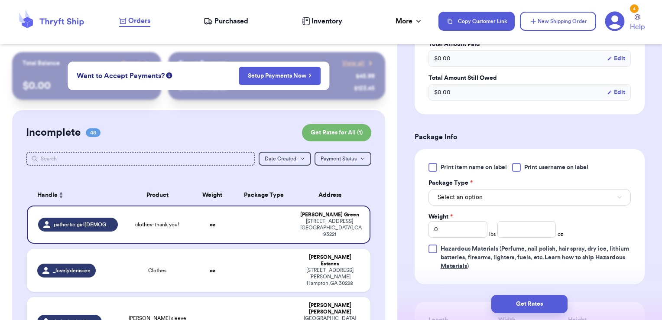
click at [520, 169] on div at bounding box center [516, 167] width 9 height 9
click at [0, 0] on input "Print username on label" at bounding box center [0, 0] width 0 height 0
click at [504, 200] on button "Select an option" at bounding box center [529, 197] width 202 height 16
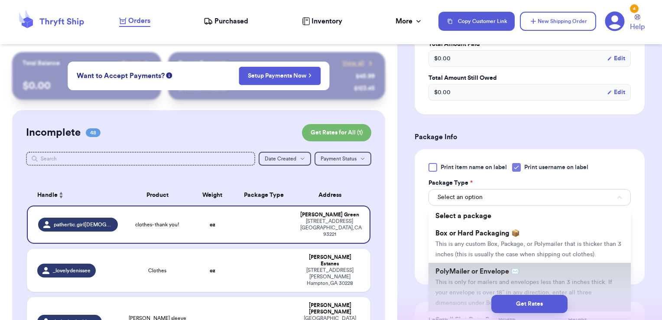
click at [481, 275] on span "PolyMailer or Envelope ✉️" at bounding box center [477, 271] width 84 height 7
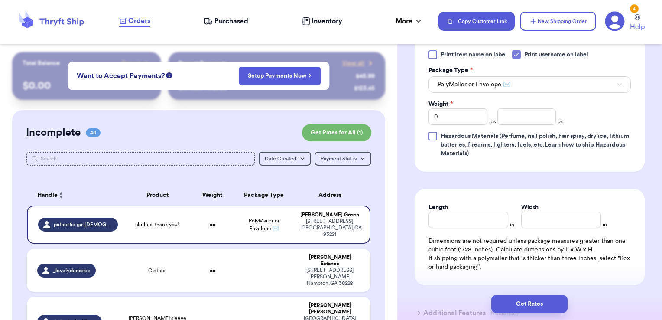
scroll to position [540, 0]
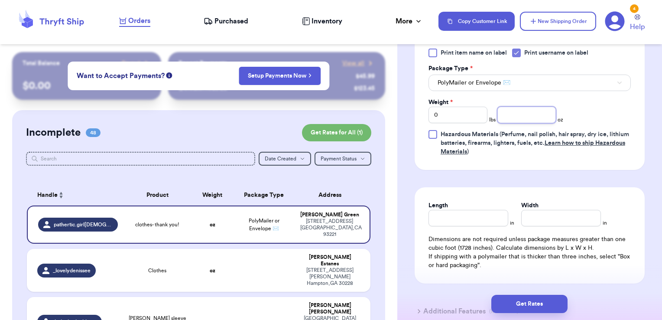
click at [543, 117] on input "number" at bounding box center [526, 115] width 59 height 16
click at [537, 303] on button "Get Rates" at bounding box center [529, 303] width 76 height 18
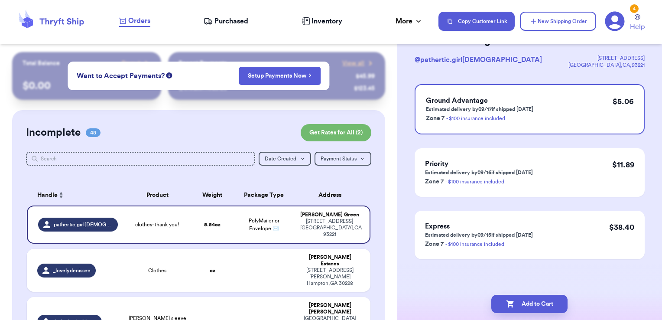
scroll to position [0, 0]
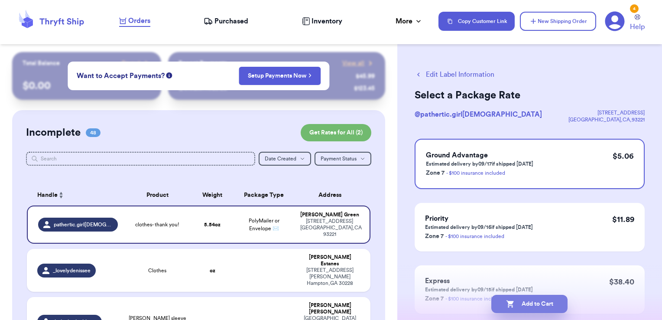
click at [544, 306] on button "Add to Cart" at bounding box center [529, 303] width 76 height 18
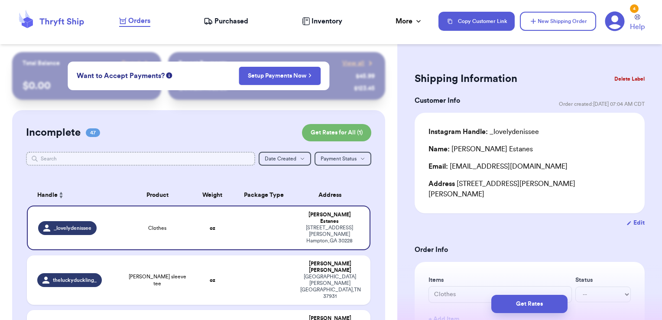
click at [184, 153] on input "text" at bounding box center [141, 159] width 230 height 14
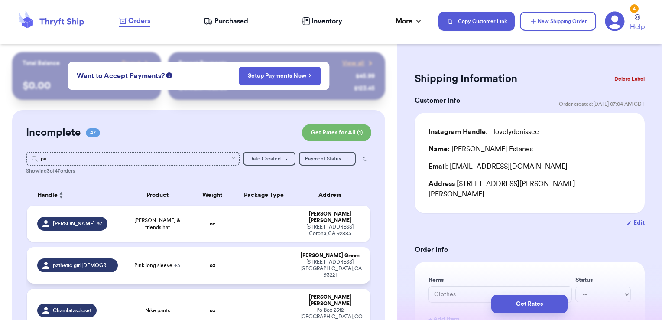
click at [251, 254] on td at bounding box center [264, 265] width 62 height 36
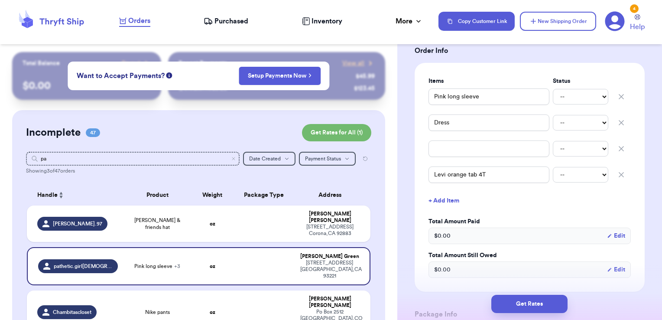
scroll to position [188, 0]
click at [232, 159] on icon "Clear search" at bounding box center [233, 158] width 3 height 3
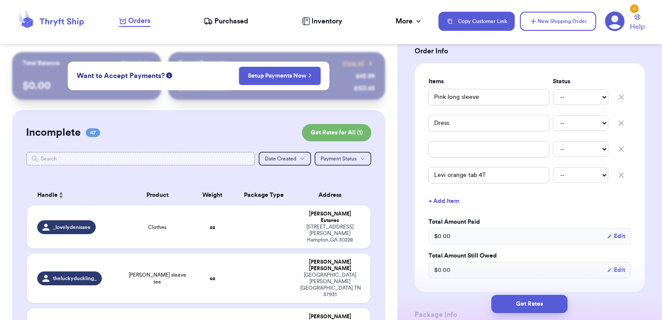
click at [227, 159] on input "text" at bounding box center [141, 159] width 230 height 14
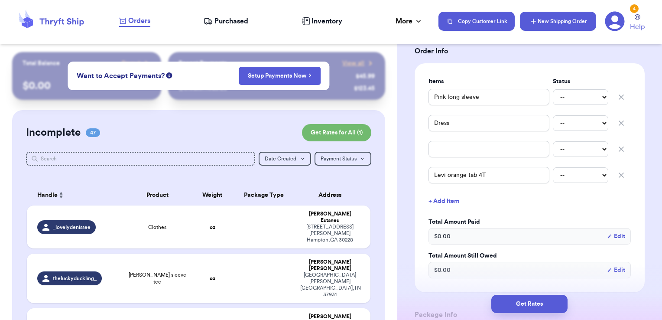
click at [546, 21] on button "New Shipping Order" at bounding box center [558, 21] width 76 height 19
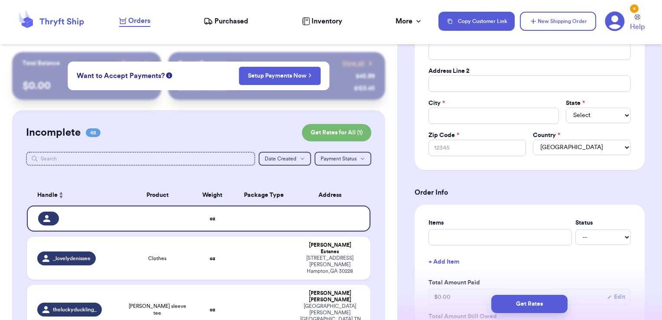
scroll to position [0, 0]
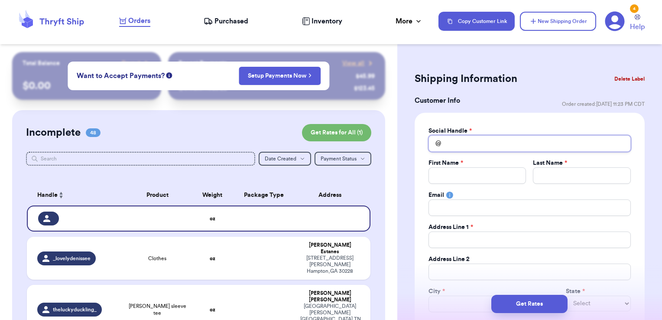
click at [475, 141] on input "Total Amount Paid" at bounding box center [529, 143] width 202 height 16
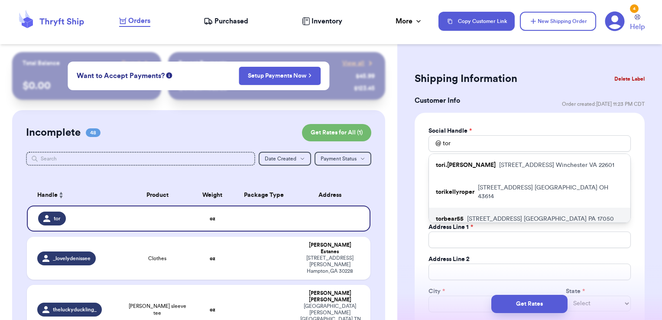
click at [484, 214] on p "[STREET_ADDRESS]" at bounding box center [540, 218] width 147 height 9
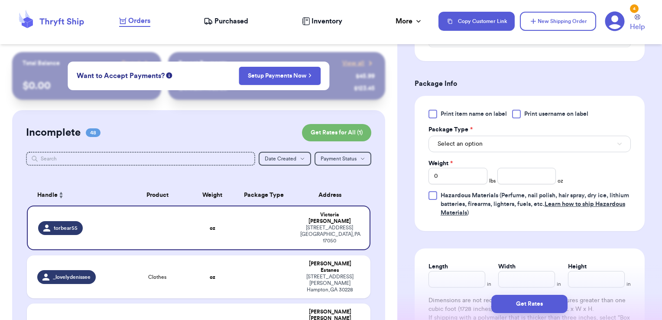
scroll to position [490, 0]
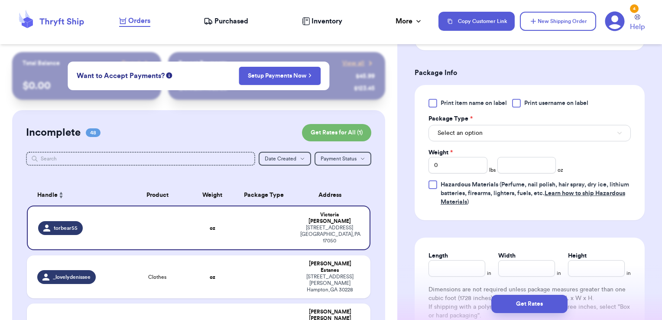
click at [515, 102] on div at bounding box center [516, 103] width 9 height 9
click at [0, 0] on input "Print username on label" at bounding box center [0, 0] width 0 height 0
click at [503, 123] on div "Select an option" at bounding box center [529, 132] width 202 height 18
click at [501, 130] on button "Select an option" at bounding box center [529, 133] width 202 height 16
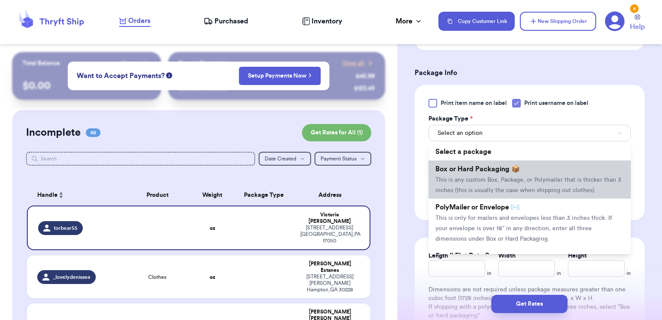
click at [488, 165] on span "Box or Hard Packaging 📦" at bounding box center [477, 168] width 84 height 7
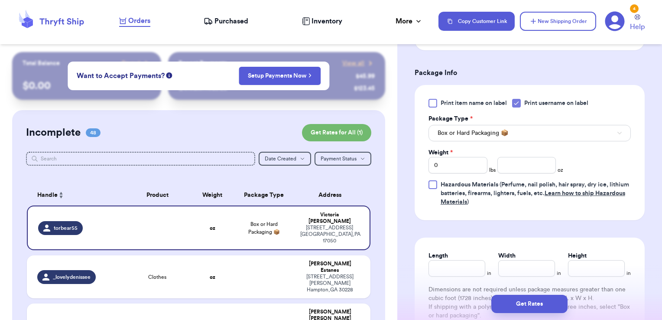
scroll to position [521, 0]
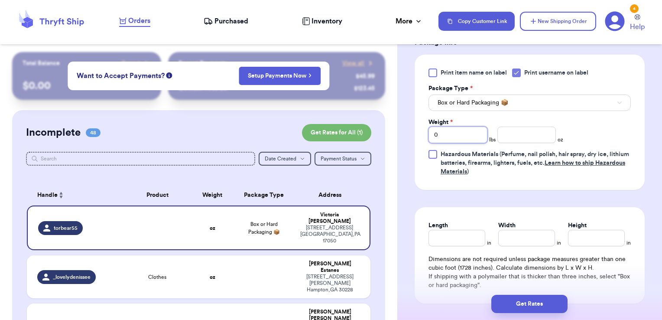
drag, startPoint x: 447, startPoint y: 133, endPoint x: 375, endPoint y: 126, distance: 71.8
click at [375, 126] on div "Customer Link New Order Total Balance Payout $ 0.00 Recent Payments View all @ …" at bounding box center [331, 160] width 662 height 320
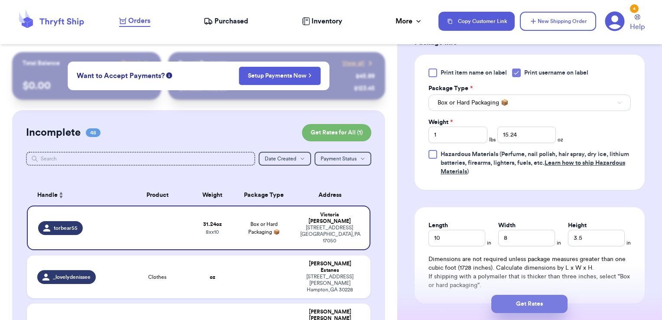
click at [515, 304] on button "Get Rates" at bounding box center [529, 303] width 76 height 18
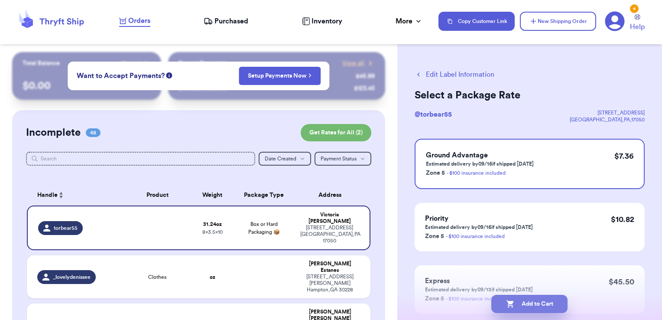
click at [544, 309] on button "Add to Cart" at bounding box center [529, 303] width 76 height 18
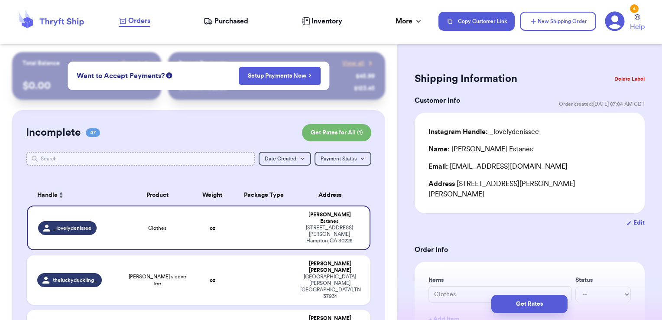
click at [194, 164] on input "text" at bounding box center [141, 159] width 230 height 14
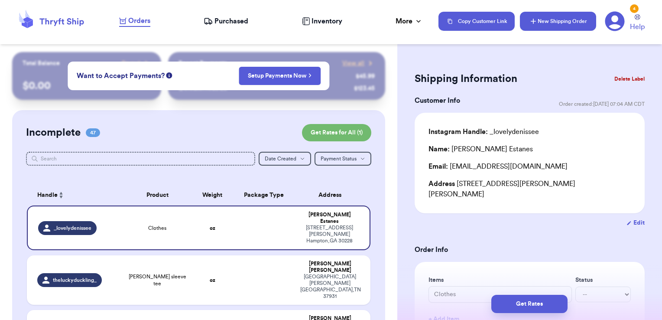
click at [578, 17] on button "New Shipping Order" at bounding box center [558, 21] width 76 height 19
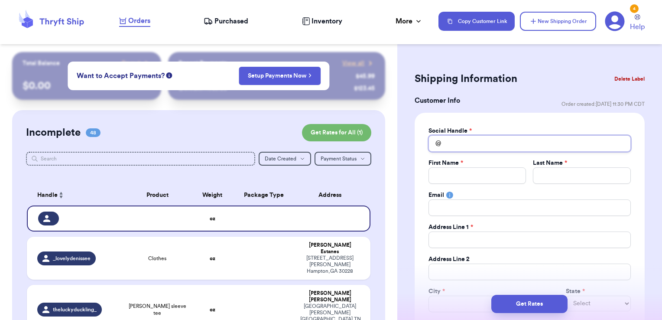
click at [479, 143] on input "Total Amount Paid" at bounding box center [529, 143] width 202 height 16
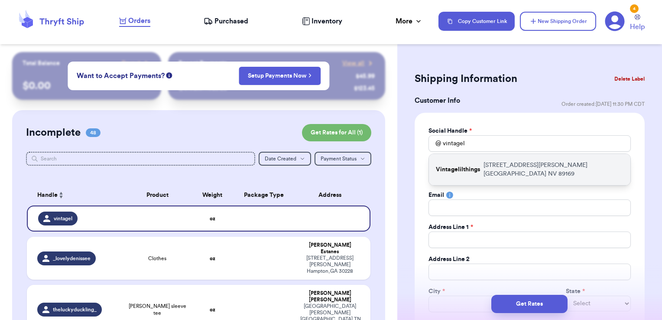
click at [482, 159] on div "Vintagelilthings [STREET_ADDRESS][PERSON_NAME]" at bounding box center [529, 169] width 201 height 31
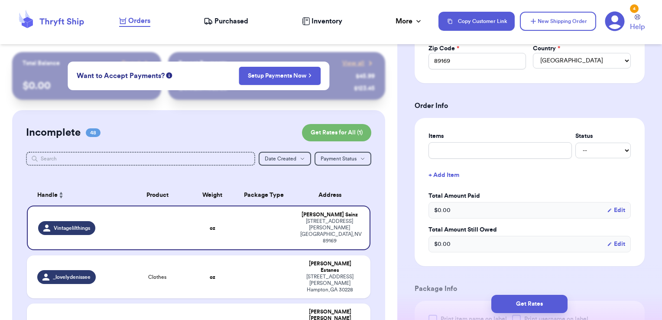
scroll to position [276, 0]
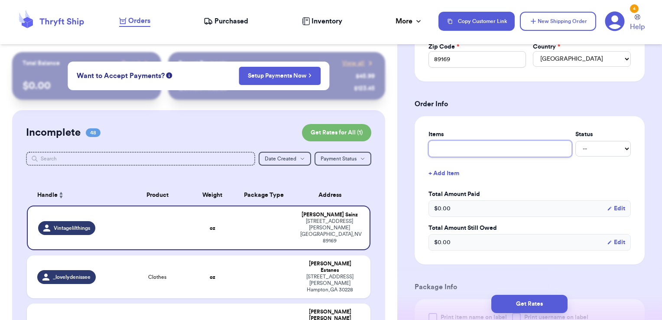
click at [465, 151] on input "text" at bounding box center [499, 148] width 143 height 16
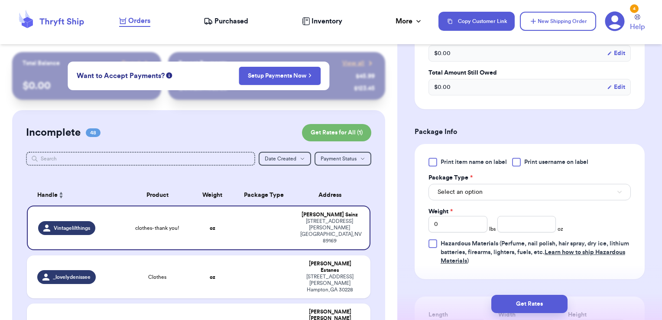
scroll to position [431, 0]
click at [539, 161] on span "Print username on label" at bounding box center [556, 162] width 64 height 9
click at [0, 0] on input "Print username on label" at bounding box center [0, 0] width 0 height 0
click at [484, 190] on button "Select an option" at bounding box center [529, 192] width 202 height 16
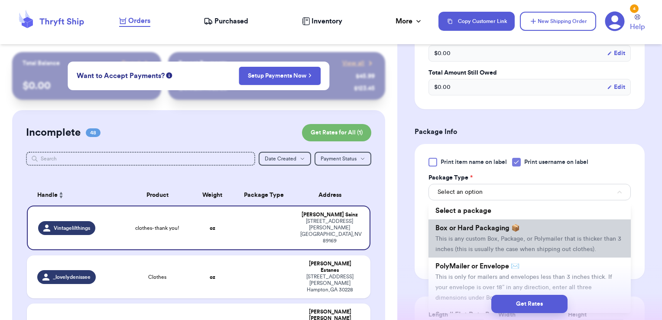
click at [471, 238] on span "This is any custom Box, Package, or Polymailer that is thicker than 3 inches (t…" at bounding box center [528, 244] width 186 height 16
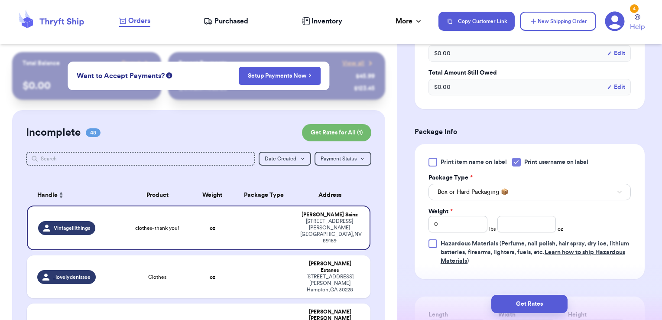
scroll to position [462, 0]
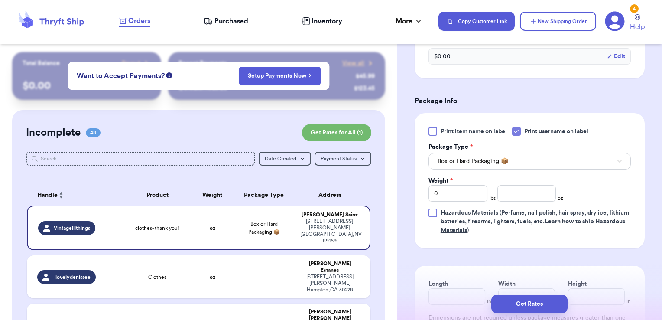
click at [492, 171] on div "Print item name on label Print username on label Package Type * Box or Hard Pac…" at bounding box center [529, 180] width 202 height 107
click at [496, 164] on button "Box or Hard Packaging 📦" at bounding box center [529, 161] width 202 height 16
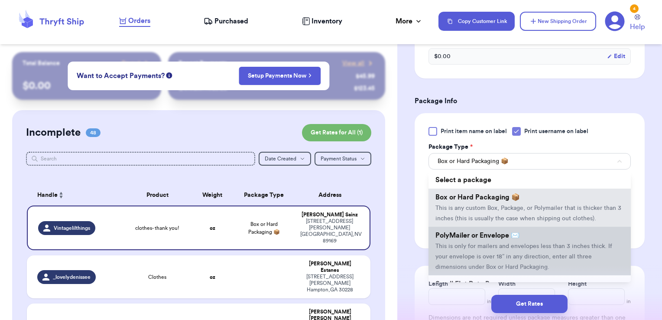
click at [479, 250] on li "PolyMailer or Envelope ✉️ This is only for mailers and envelopes less than 3 in…" at bounding box center [529, 250] width 202 height 49
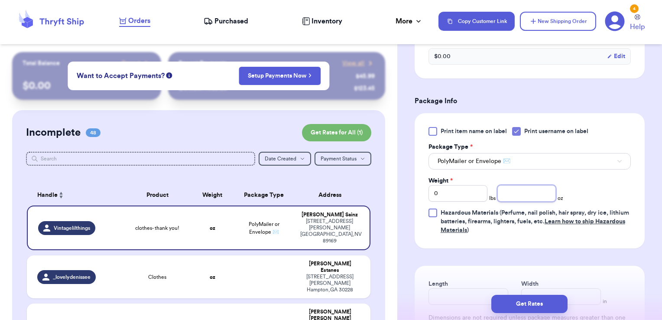
click at [499, 189] on input "number" at bounding box center [526, 193] width 59 height 16
click at [549, 307] on button "Get Rates" at bounding box center [529, 303] width 76 height 18
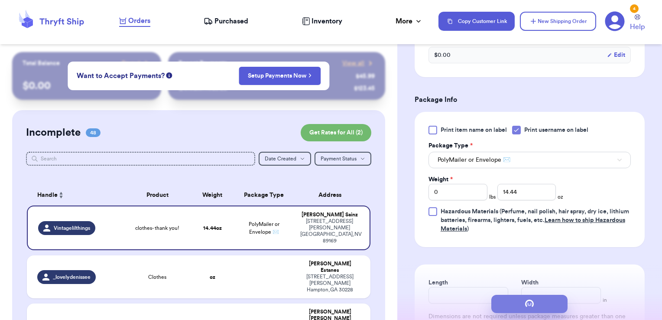
scroll to position [0, 0]
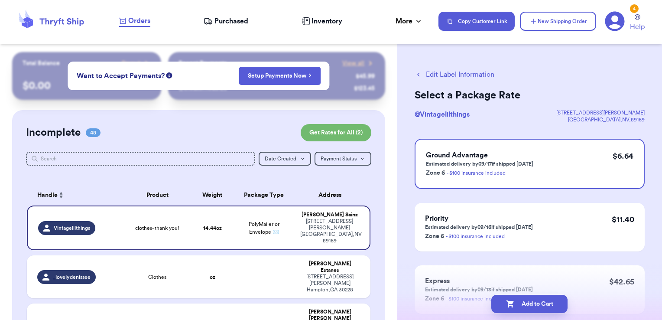
click at [463, 74] on button "Edit Label Information" at bounding box center [454, 74] width 80 height 10
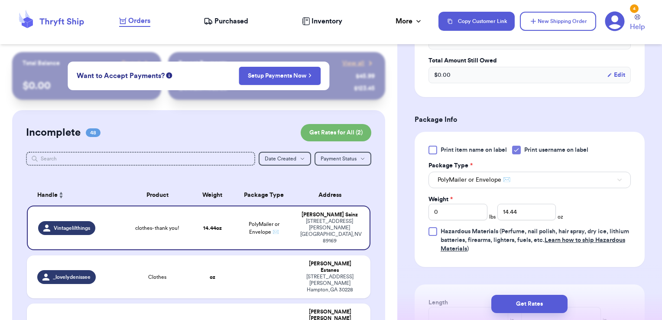
scroll to position [303, 0]
drag, startPoint x: 461, startPoint y: 210, endPoint x: 345, endPoint y: 197, distance: 116.8
click at [345, 197] on div "Customer Link New Order Total Balance Payout $ 0.00 Recent Payments View all @ …" at bounding box center [331, 160] width 662 height 320
click at [529, 309] on button "Get Rates" at bounding box center [529, 303] width 76 height 18
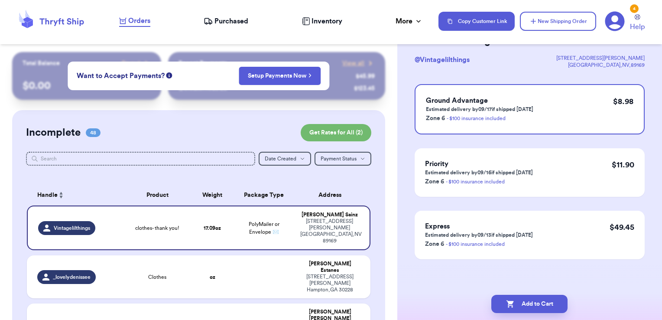
scroll to position [0, 0]
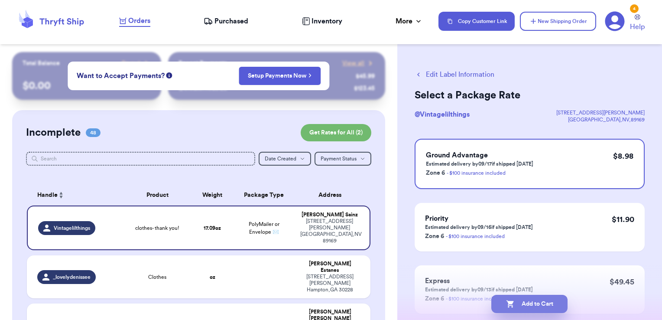
click at [553, 307] on button "Add to Cart" at bounding box center [529, 303] width 76 height 18
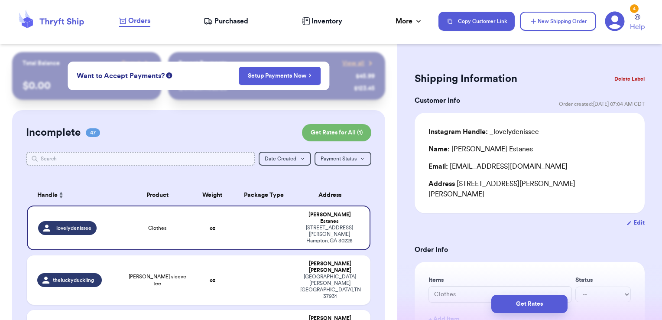
click at [191, 152] on input "text" at bounding box center [141, 159] width 230 height 14
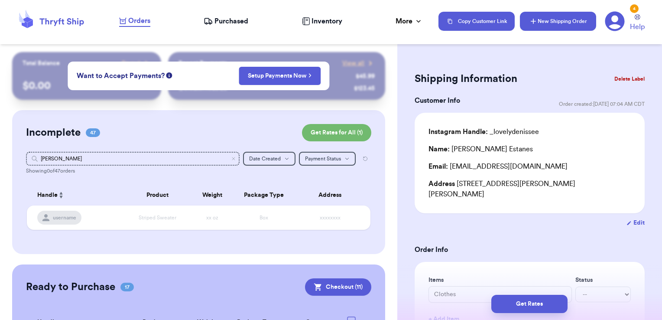
click at [545, 22] on button "New Shipping Order" at bounding box center [558, 21] width 76 height 19
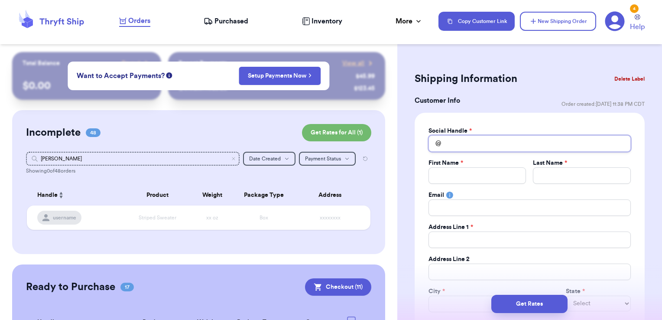
click at [461, 143] on input "Total Amount Paid" at bounding box center [529, 143] width 202 height 16
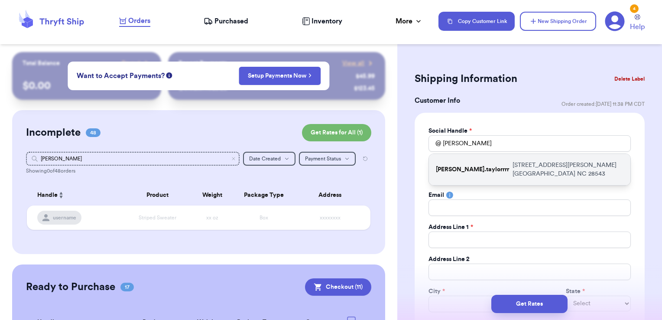
click at [464, 165] on p "[PERSON_NAME].taylorrrr" at bounding box center [472, 169] width 73 height 9
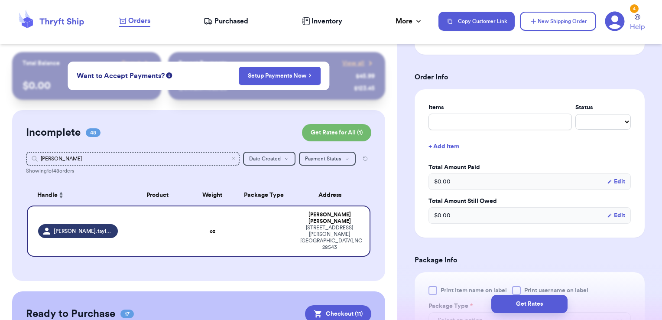
scroll to position [305, 0]
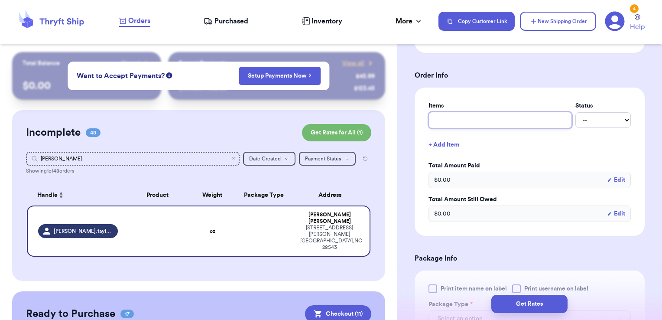
click at [452, 120] on input "text" at bounding box center [499, 120] width 143 height 16
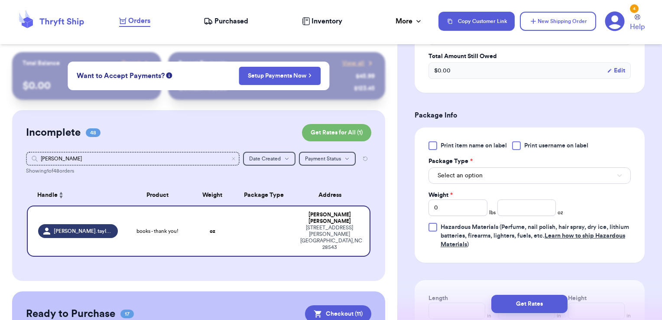
scroll to position [449, 0]
click at [531, 145] on span "Print username on label" at bounding box center [556, 144] width 64 height 9
click at [0, 0] on input "Print username on label" at bounding box center [0, 0] width 0 height 0
click at [508, 172] on button "Select an option" at bounding box center [529, 174] width 202 height 16
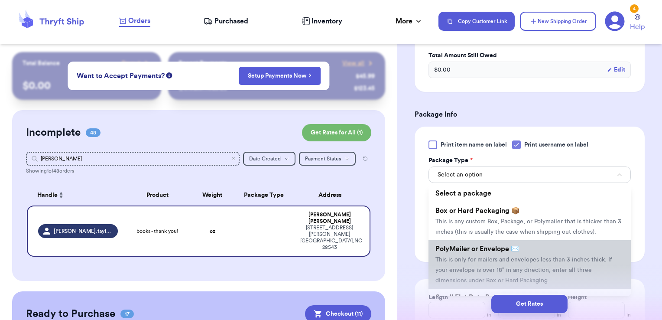
click at [481, 252] on span "PolyMailer or Envelope ✉️" at bounding box center [477, 248] width 84 height 7
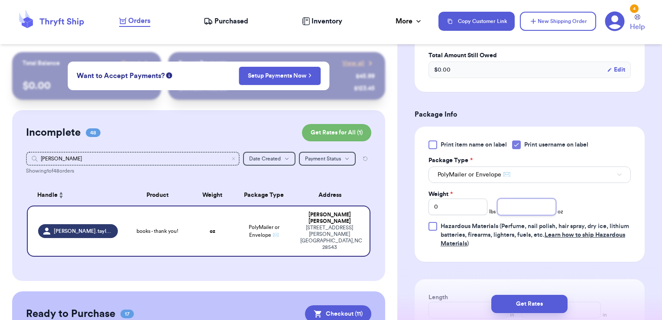
click at [511, 198] on input "number" at bounding box center [526, 206] width 59 height 16
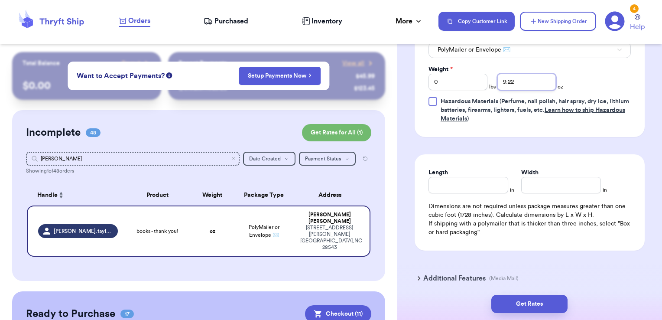
scroll to position [607, 0]
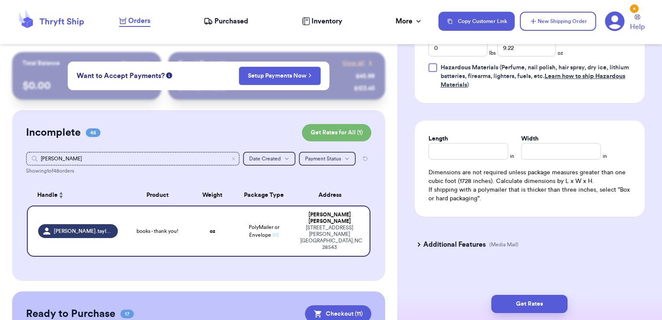
click at [465, 239] on h3 "Additional Features" at bounding box center [454, 244] width 62 height 10
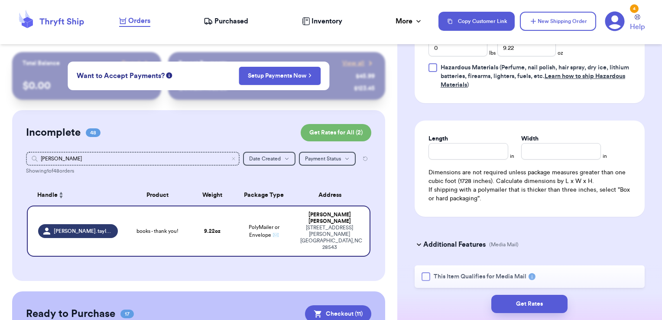
click at [464, 273] on span "This Item Qualifies for Media Mail" at bounding box center [480, 276] width 93 height 9
click at [0, 0] on input "This Item Qualifies for Media Mail" at bounding box center [0, 0] width 0 height 0
click at [507, 302] on button "Get Rates" at bounding box center [529, 303] width 76 height 18
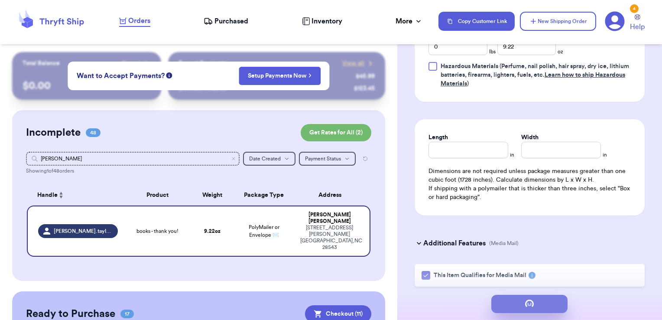
scroll to position [0, 0]
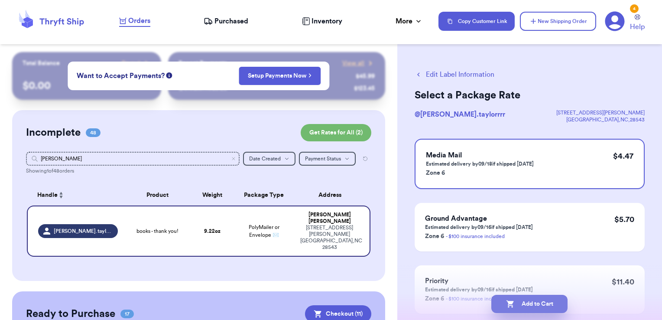
click at [537, 299] on button "Add to Cart" at bounding box center [529, 303] width 76 height 18
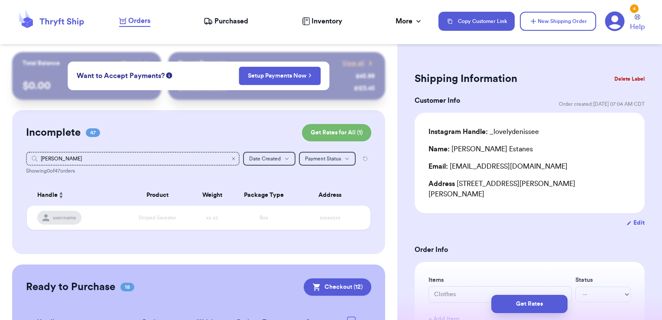
click at [231, 160] on icon "Clear search" at bounding box center [233, 158] width 5 height 5
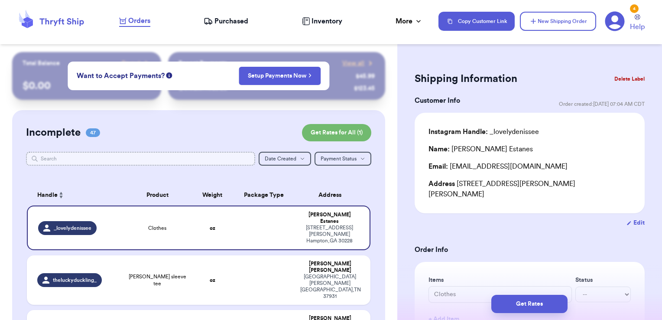
click at [228, 160] on input "text" at bounding box center [141, 159] width 230 height 14
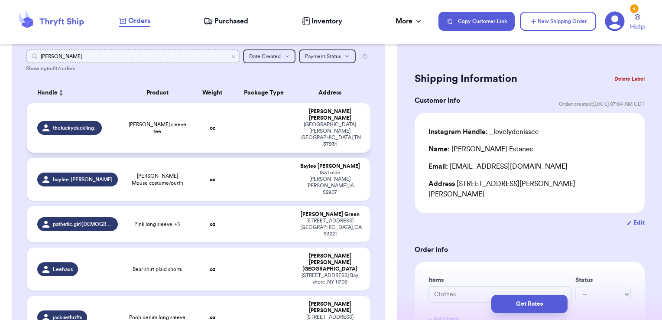
scroll to position [102, 0]
click at [243, 247] on td at bounding box center [264, 268] width 62 height 43
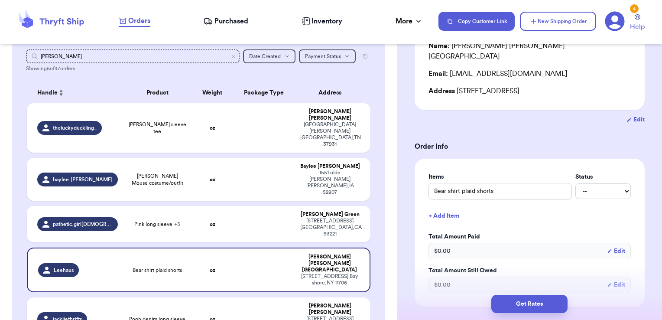
scroll to position [0, 0]
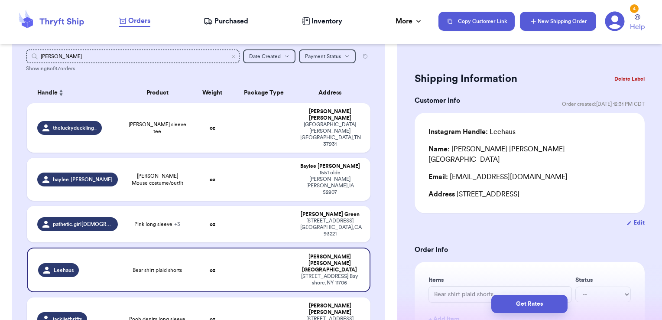
click at [559, 23] on button "New Shipping Order" at bounding box center [558, 21] width 76 height 19
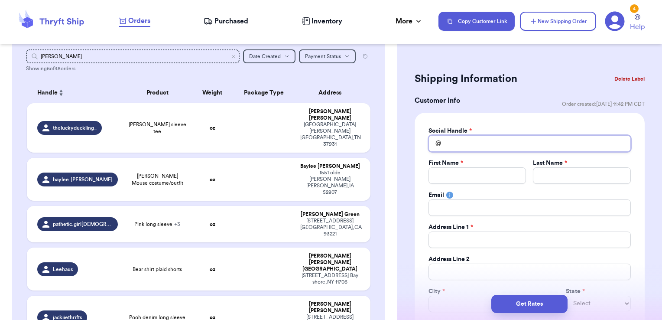
click at [512, 142] on input "Total Amount Paid" at bounding box center [529, 143] width 202 height 16
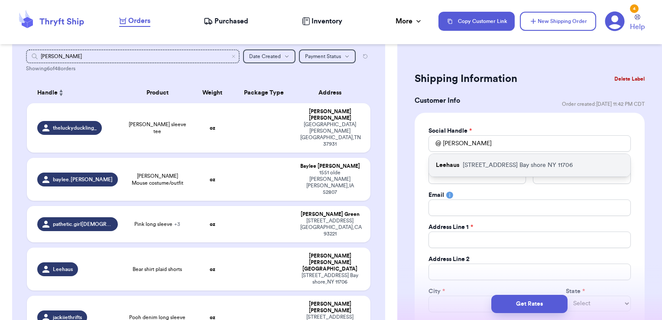
click at [512, 162] on p "[STREET_ADDRESS]" at bounding box center [518, 165] width 110 height 9
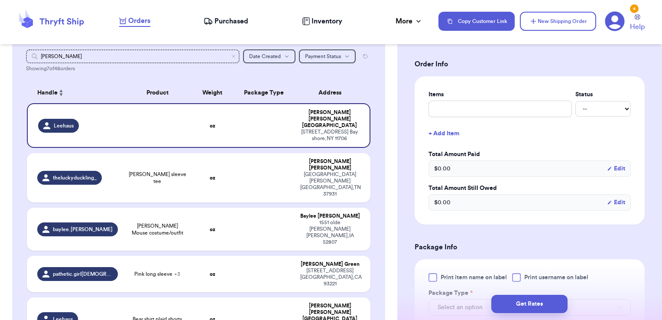
scroll to position [319, 0]
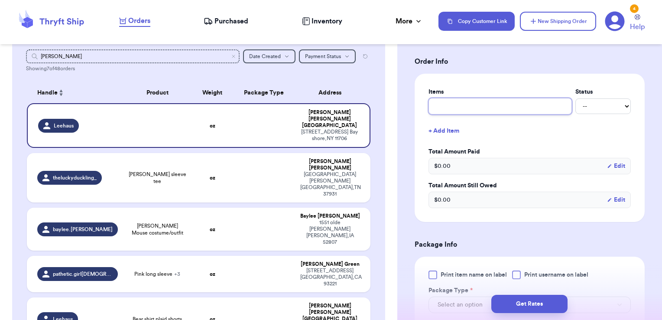
click at [490, 105] on input "text" at bounding box center [499, 106] width 143 height 16
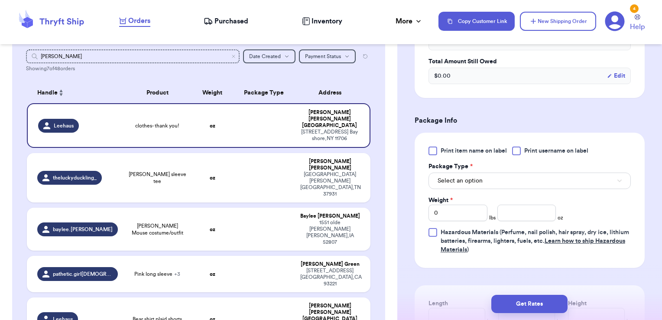
scroll to position [443, 0]
click at [530, 149] on span "Print username on label" at bounding box center [556, 150] width 64 height 9
click at [0, 0] on input "Print username on label" at bounding box center [0, 0] width 0 height 0
click at [511, 174] on button "Select an option" at bounding box center [529, 180] width 202 height 16
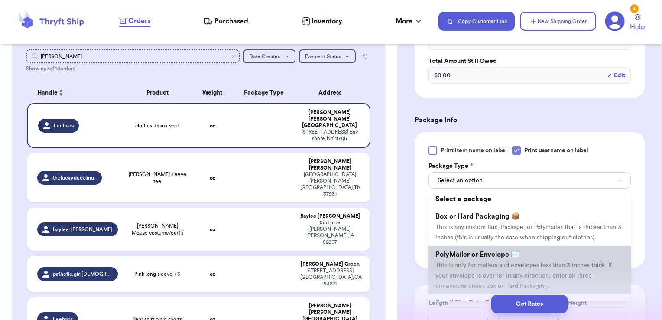
click at [483, 254] on li "PolyMailer or Envelope ✉️ This is only for mailers and envelopes less than 3 in…" at bounding box center [529, 270] width 202 height 49
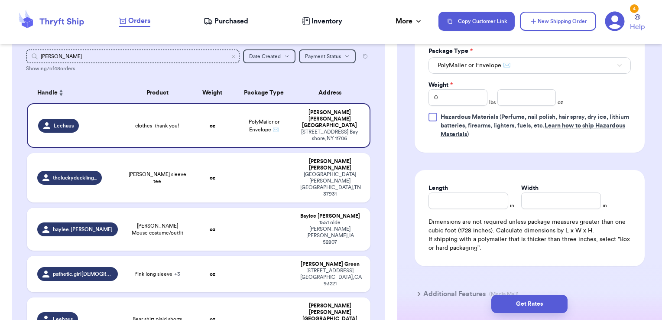
scroll to position [576, 0]
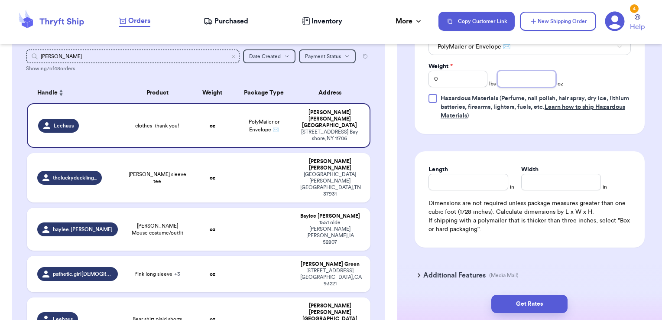
click at [505, 76] on input "number" at bounding box center [526, 79] width 59 height 16
click at [543, 304] on button "Get Rates" at bounding box center [529, 303] width 76 height 18
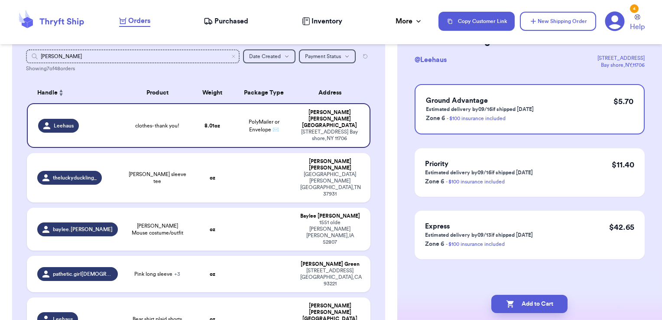
scroll to position [0, 0]
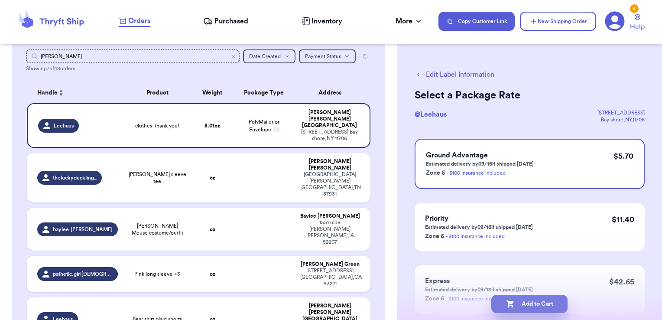
click at [546, 304] on button "Add to Cart" at bounding box center [529, 303] width 76 height 18
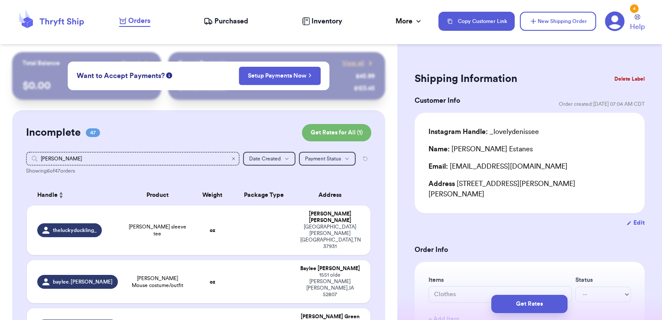
click at [231, 160] on icon "Clear search" at bounding box center [233, 158] width 5 height 5
